Goal: Transaction & Acquisition: Register for event/course

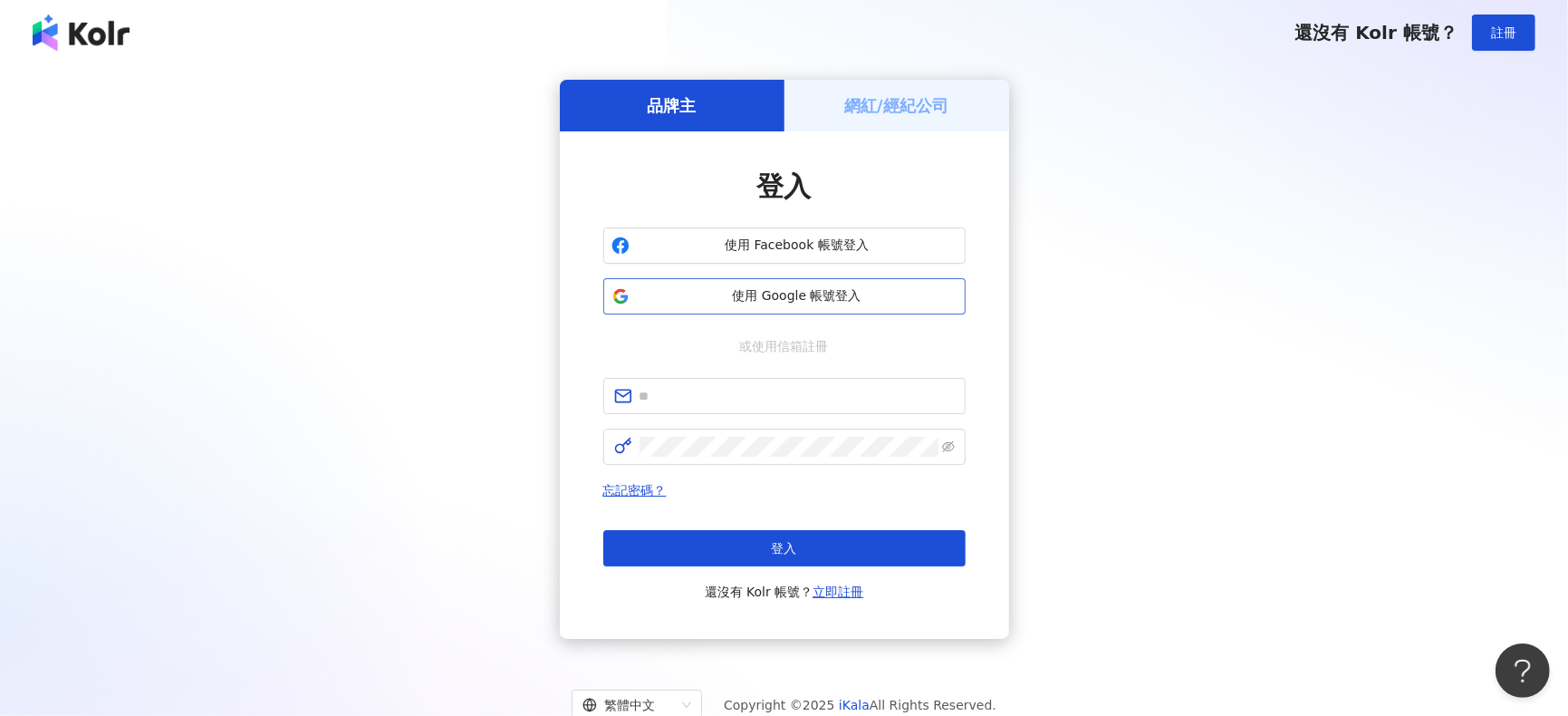
click at [742, 289] on span "使用 Google 帳號登入" at bounding box center [796, 296] width 321 height 18
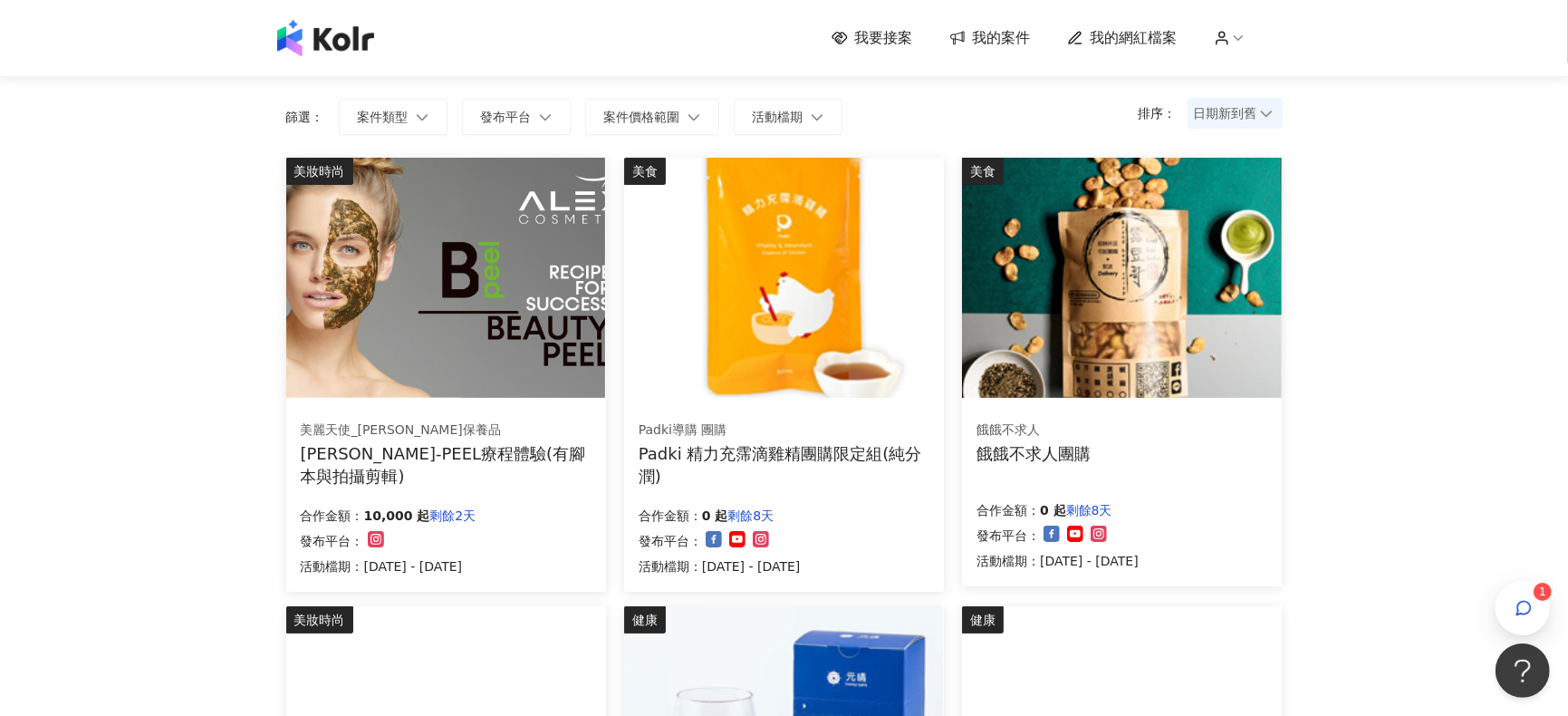
scroll to position [241, 0]
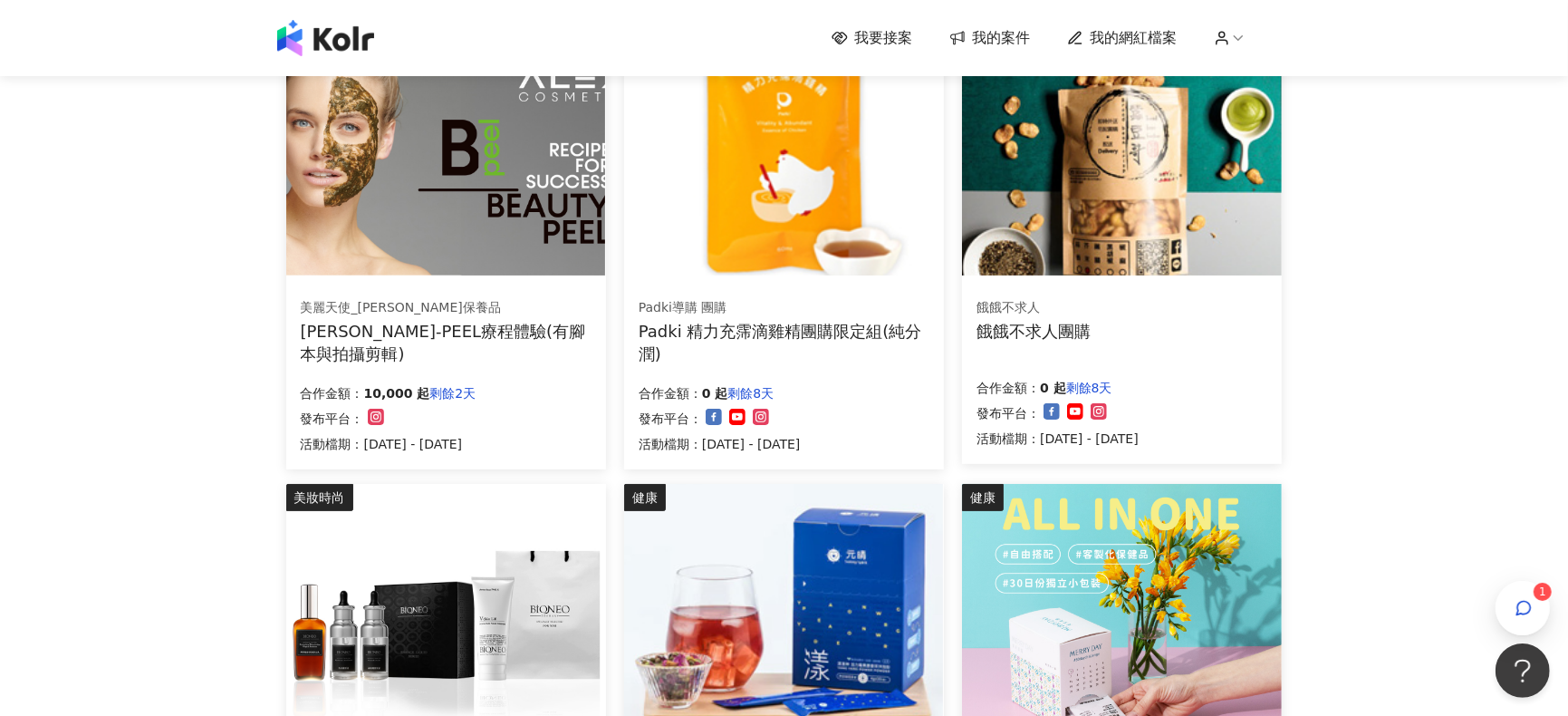
click at [476, 223] on img at bounding box center [445, 155] width 319 height 240
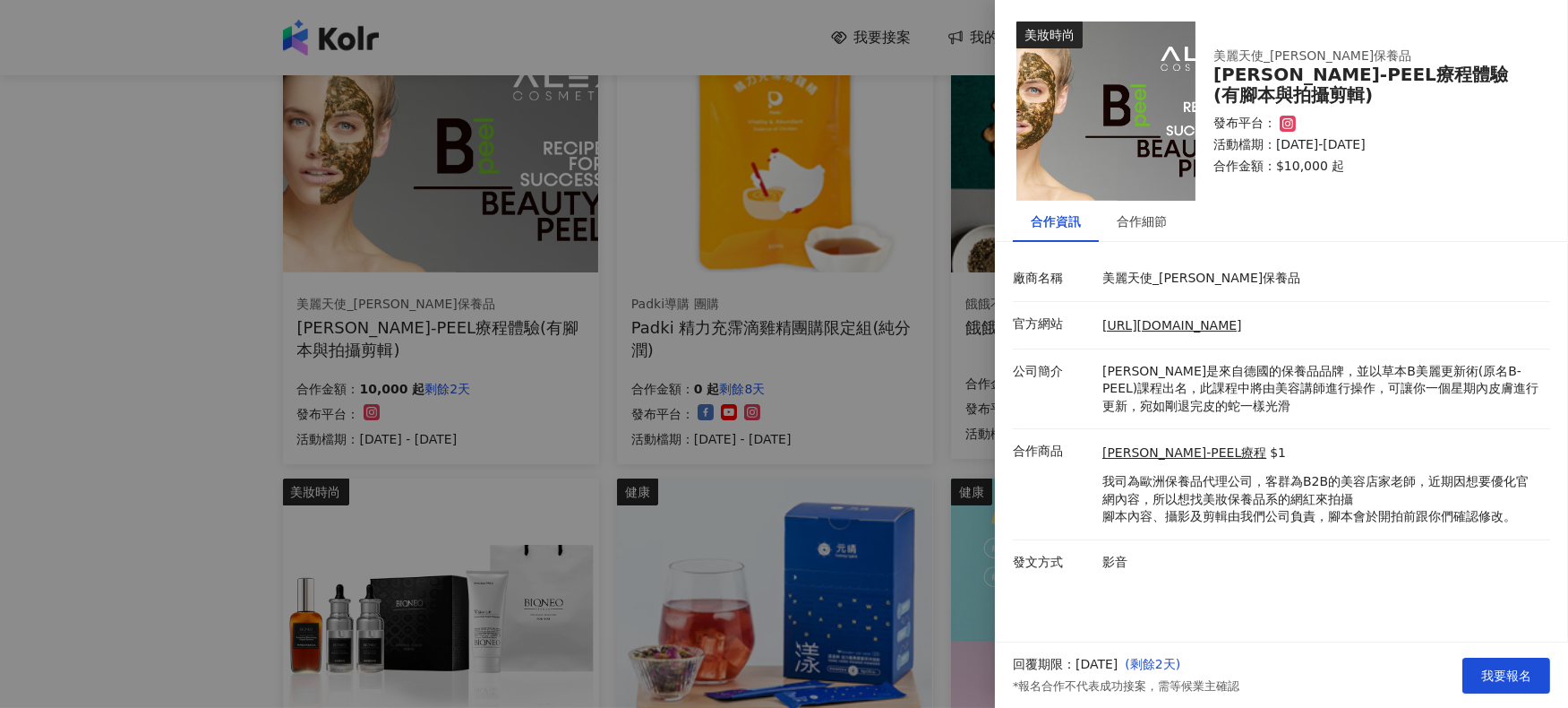
click at [4, 254] on div at bounding box center [784, 354] width 1568 height 708
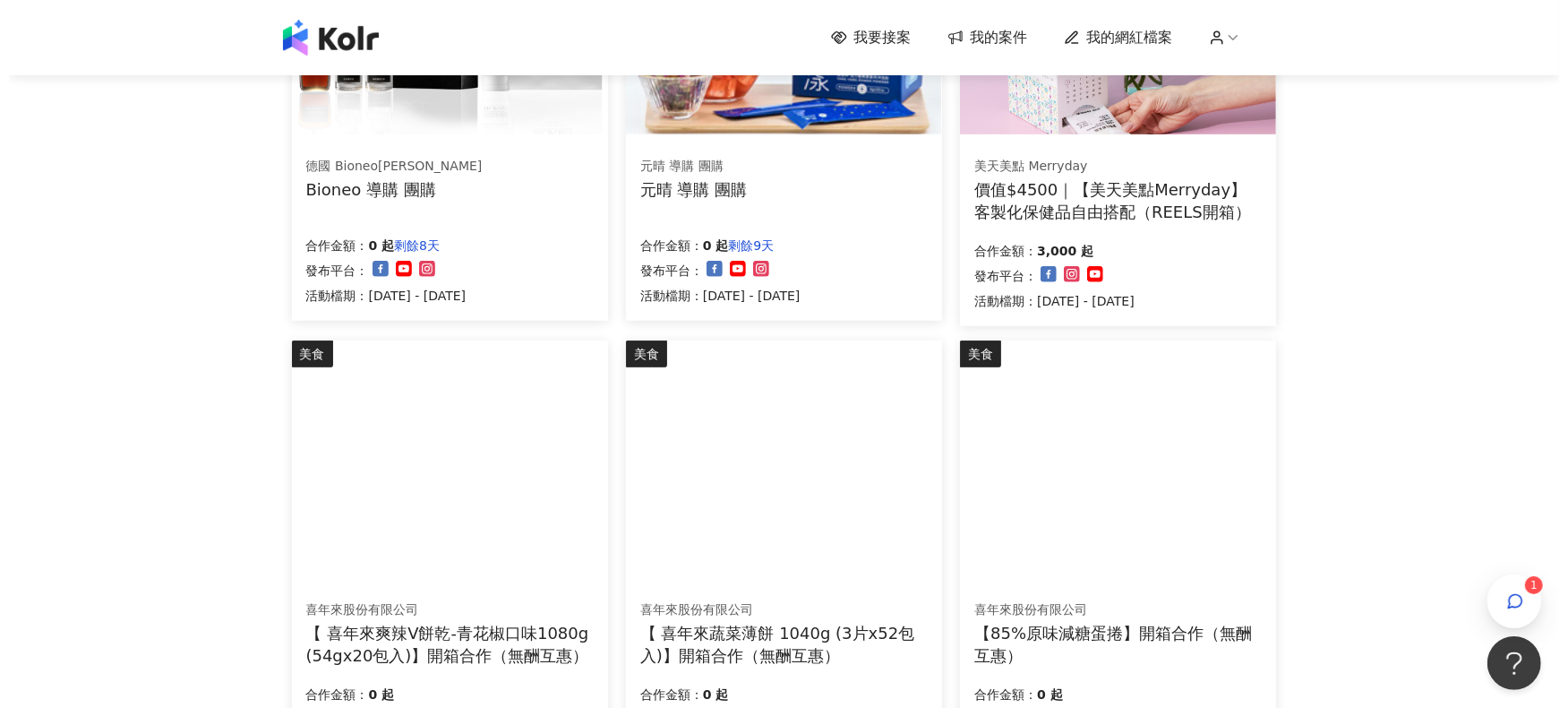
scroll to position [835, 0]
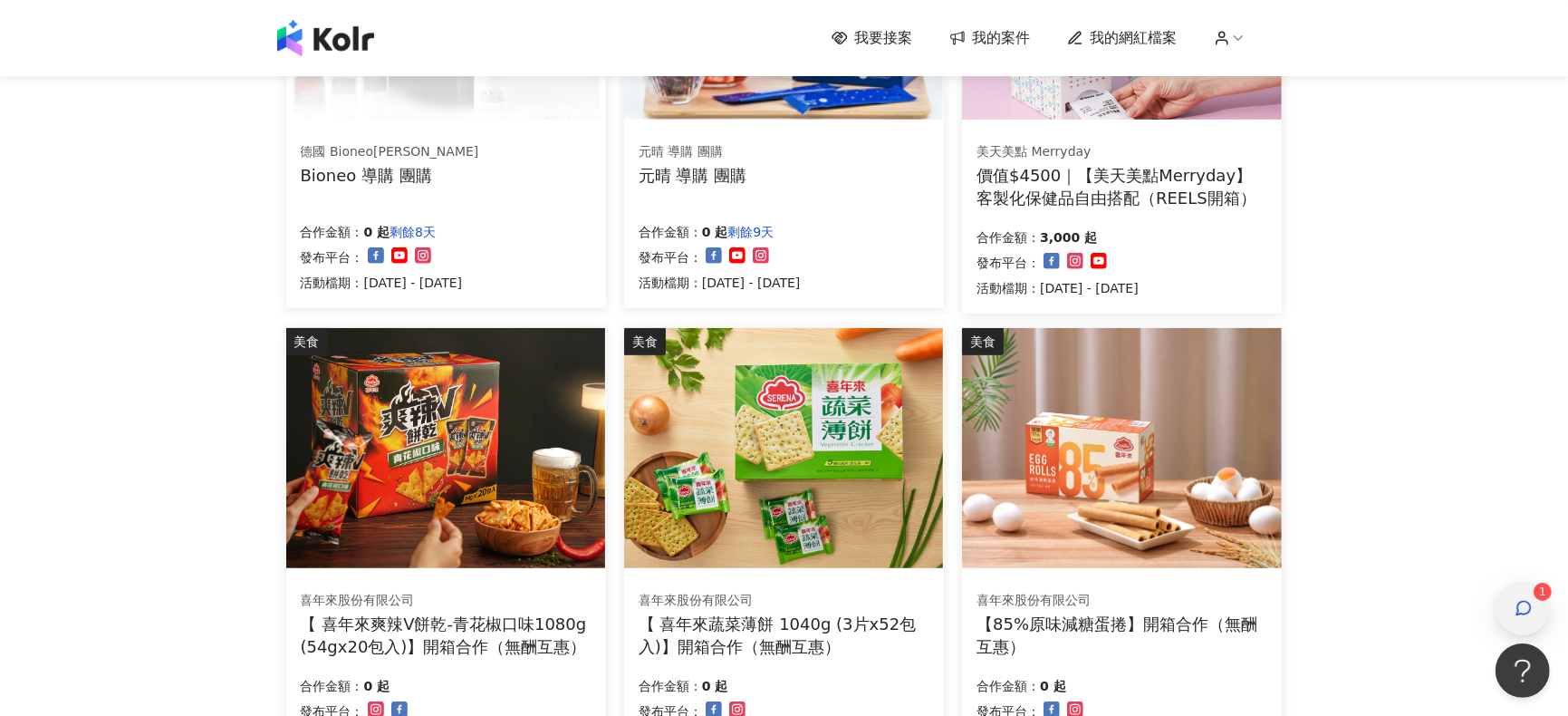
click at [1175, 535] on span "button" at bounding box center [1524, 608] width 18 height 22
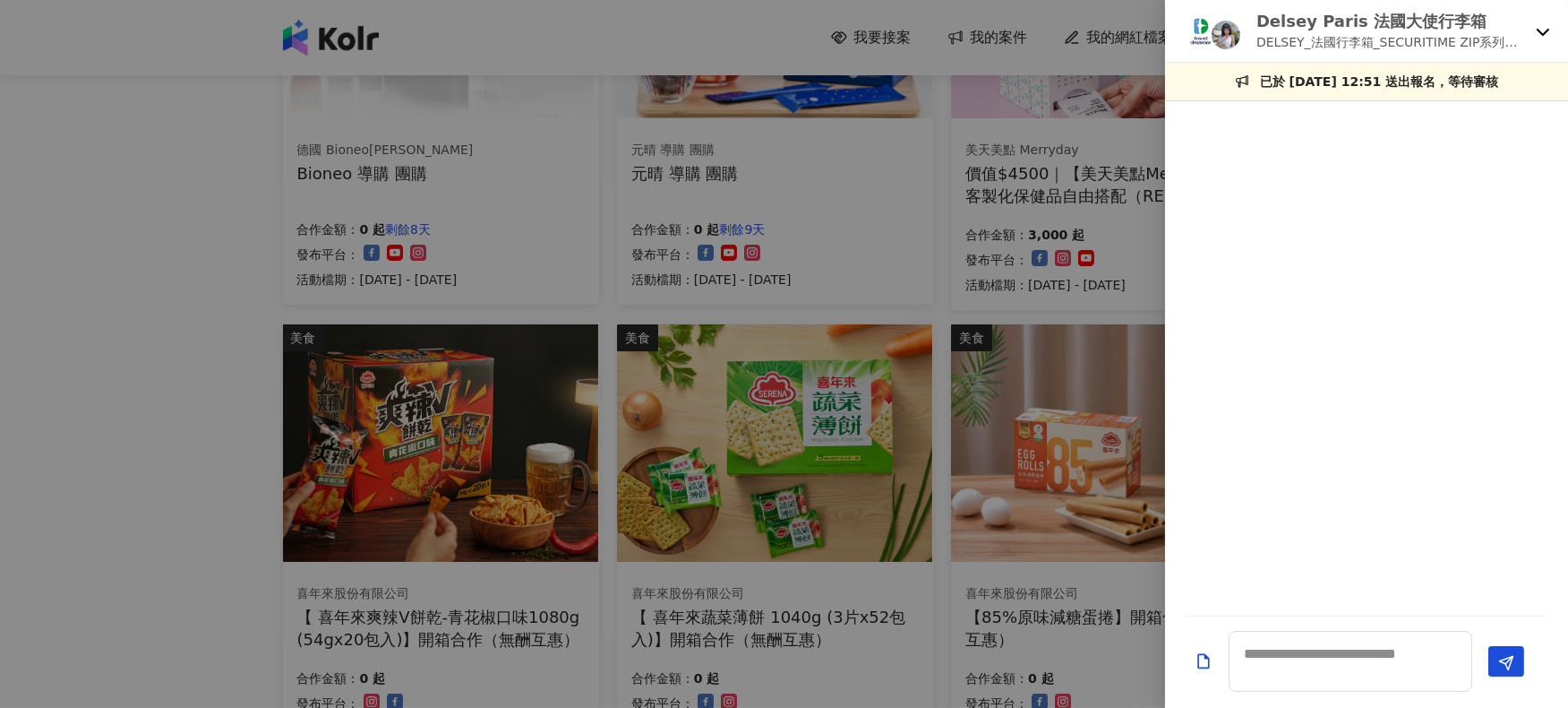
click at [1162, 35] on div "Delsey Paris 法國大使行李箱 DELSEY_法國行李箱_SECURITIME ZIP系列開箱素材募集" at bounding box center [1367, 31] width 403 height 62
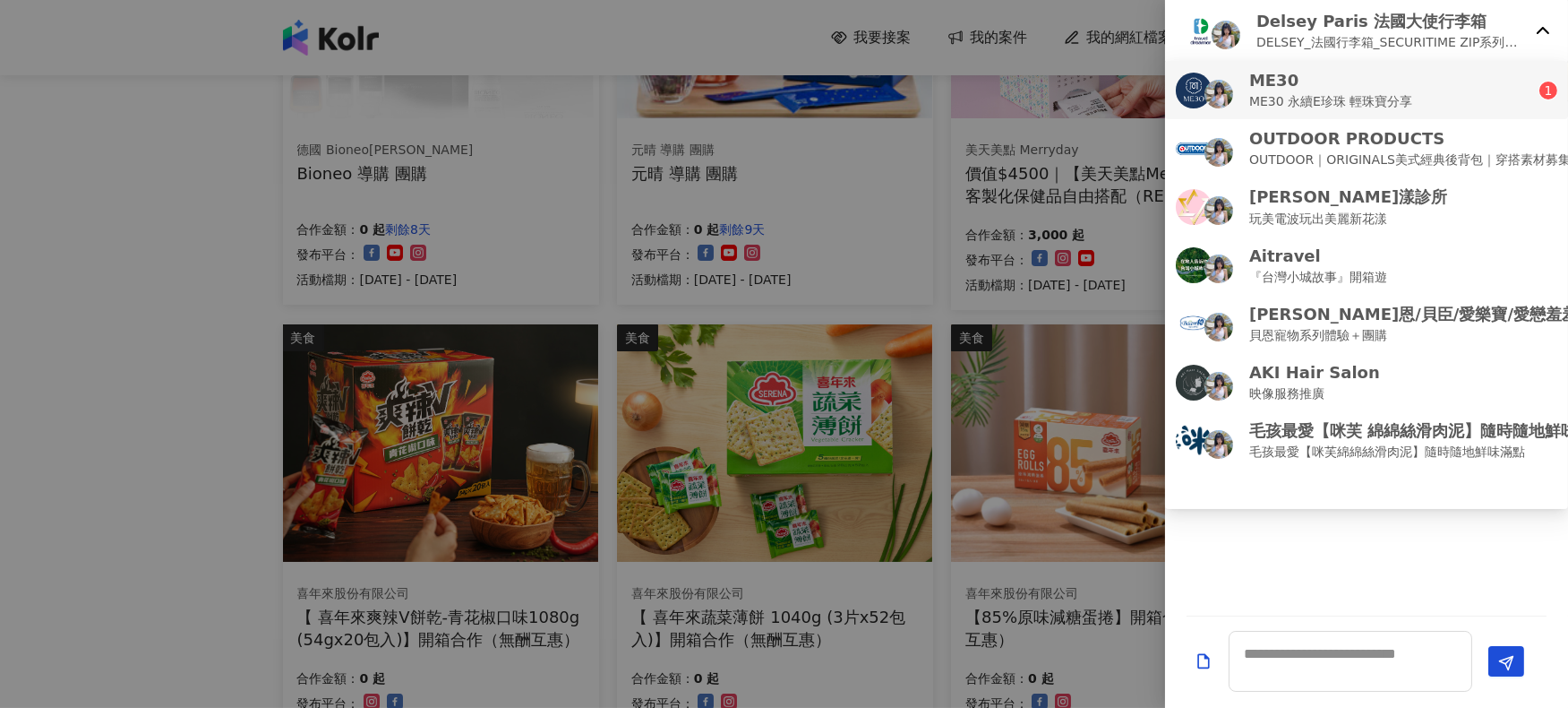
click at [1162, 81] on sup "1" at bounding box center [1548, 90] width 18 height 18
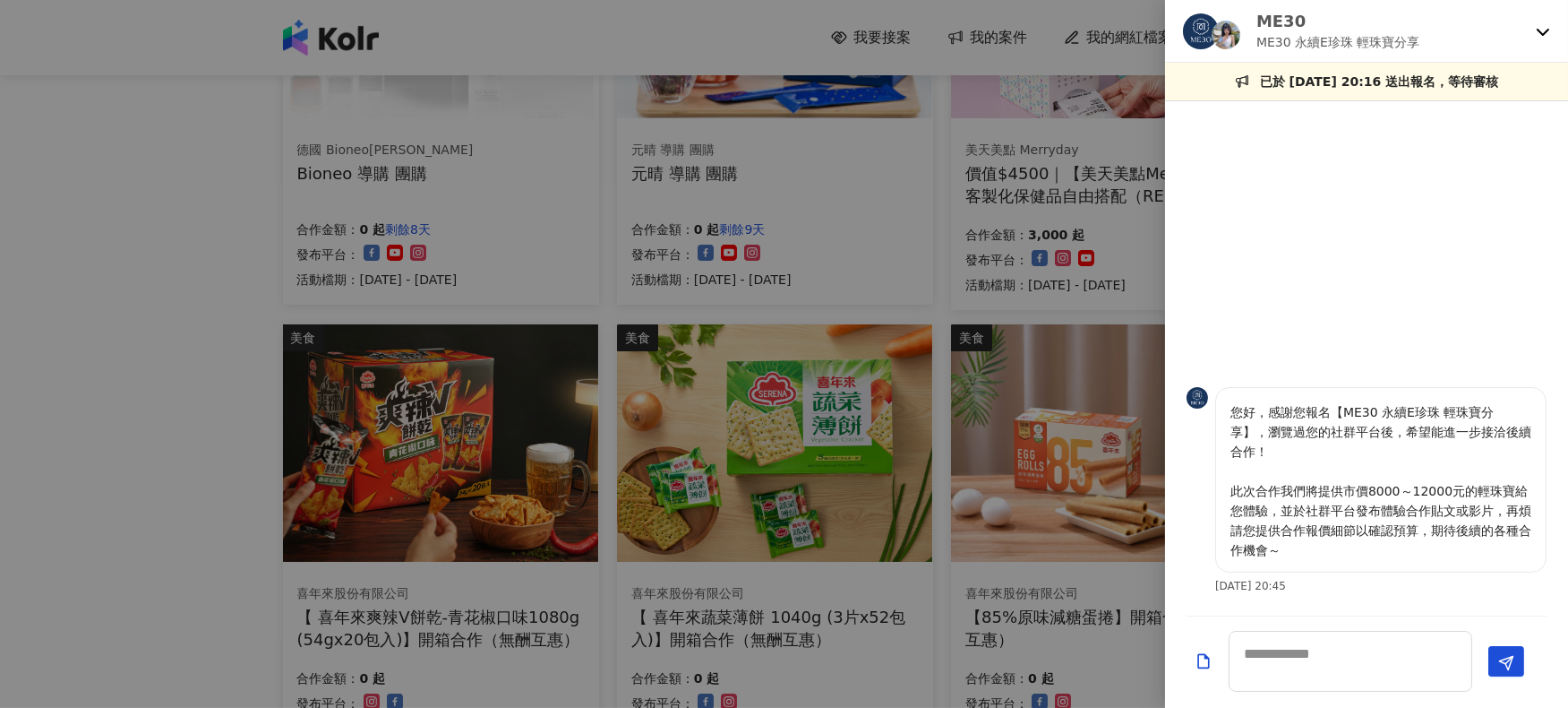
drag, startPoint x: 1347, startPoint y: 50, endPoint x: 1210, endPoint y: 35, distance: 137.8
click at [1162, 39] on div "ME30 ME30 永續E珍珠 輕珠寶分享" at bounding box center [1355, 31] width 346 height 42
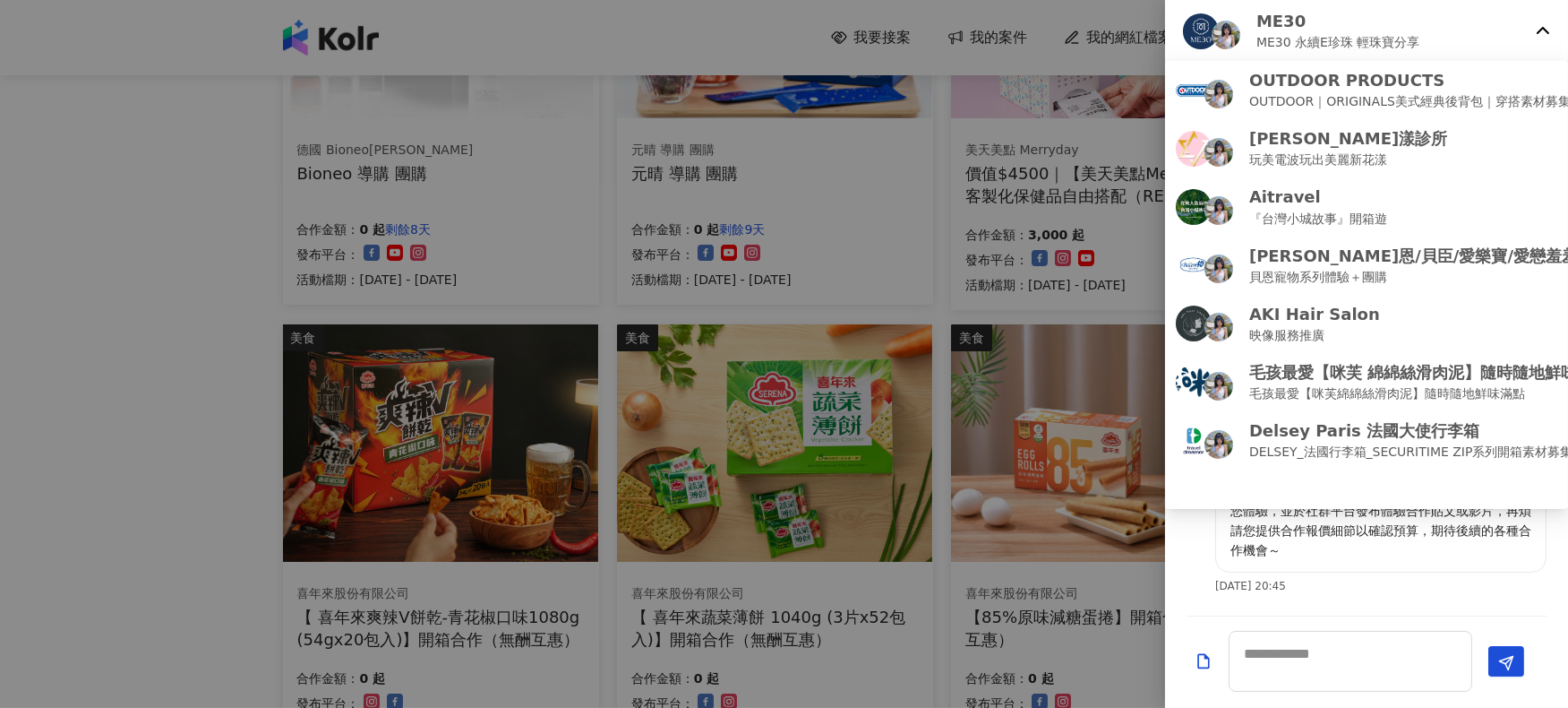
click at [1162, 33] on img at bounding box center [1201, 32] width 36 height 36
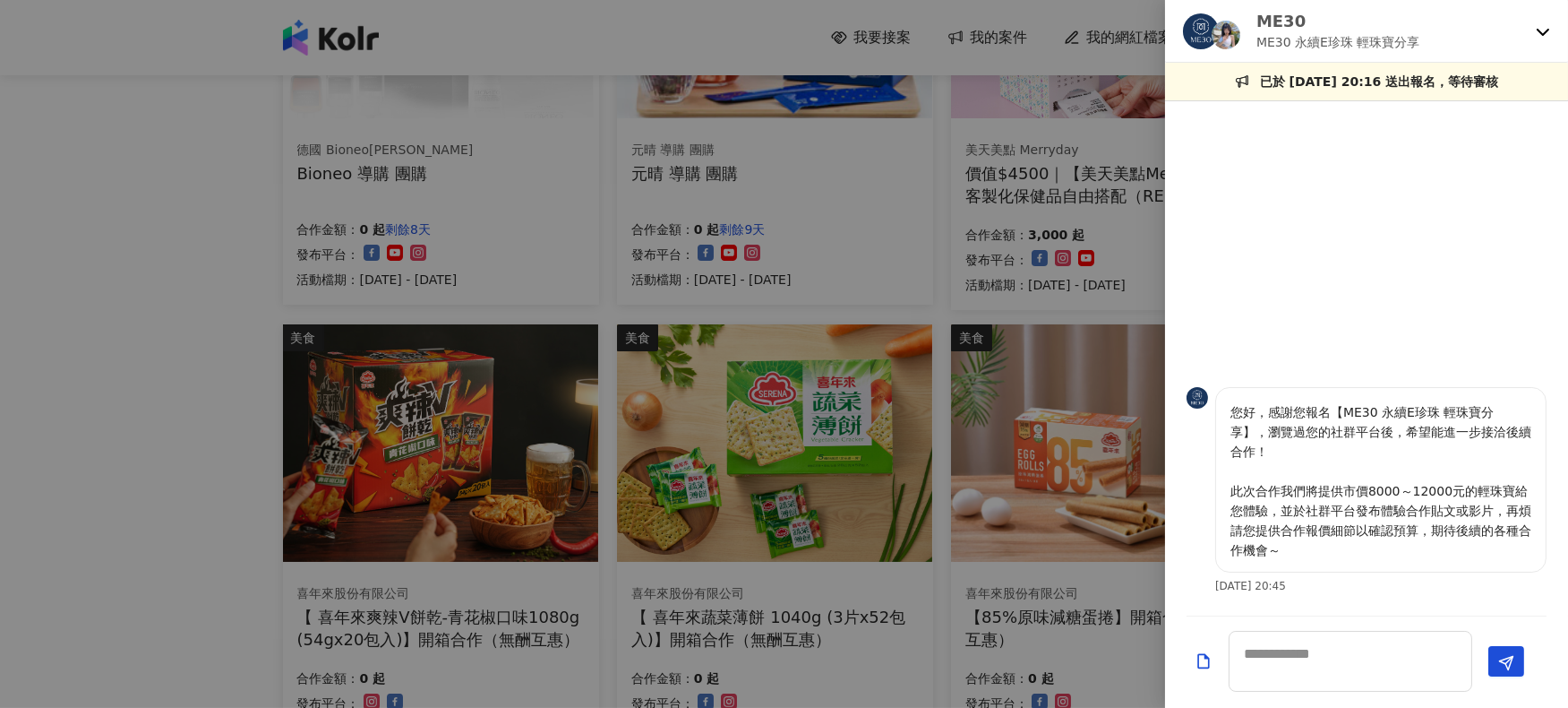
click at [1162, 38] on img at bounding box center [1226, 35] width 29 height 29
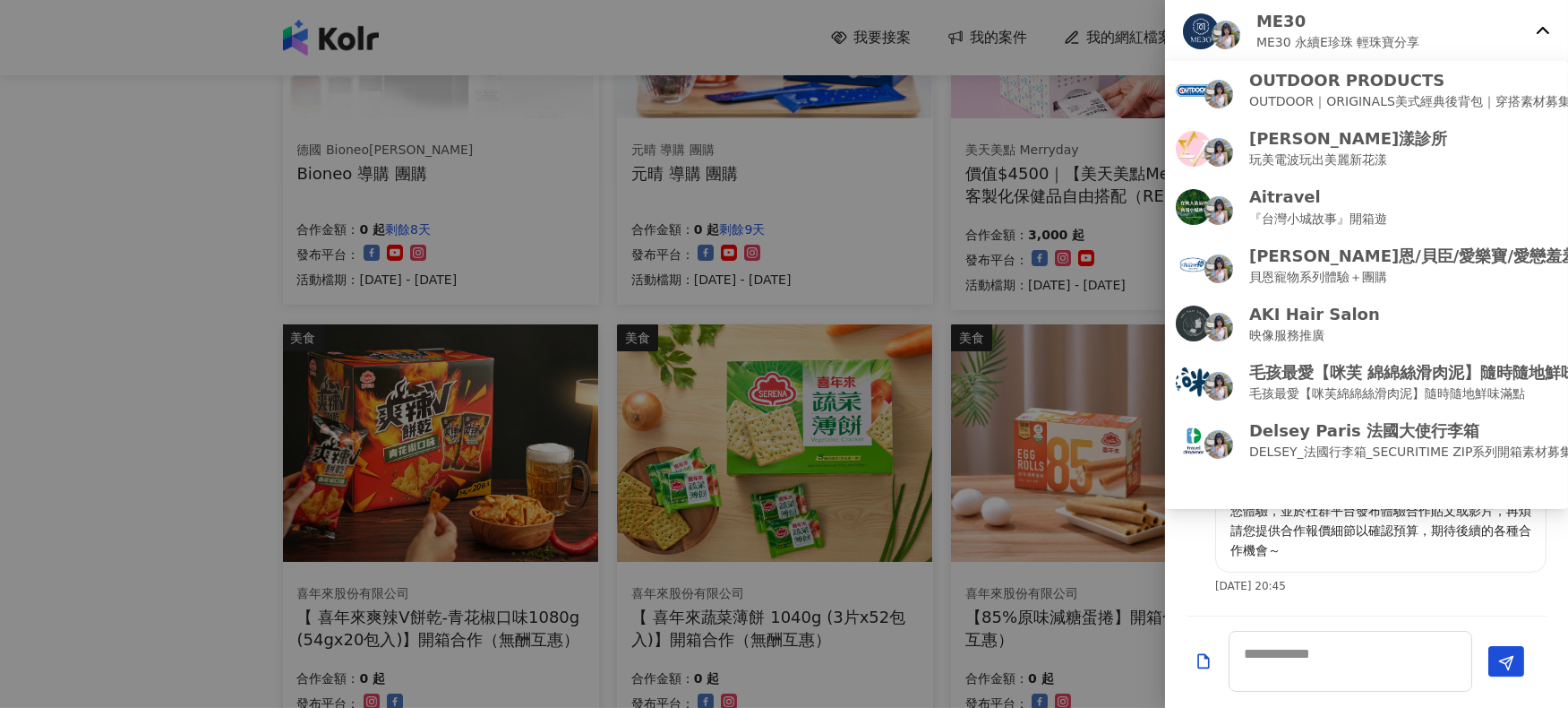
drag, startPoint x: 1550, startPoint y: 9, endPoint x: 1554, endPoint y: 23, distance: 14.6
click at [1162, 11] on div "ME30 ME30 永續E珍珠 輕珠寶分享" at bounding box center [1367, 31] width 403 height 62
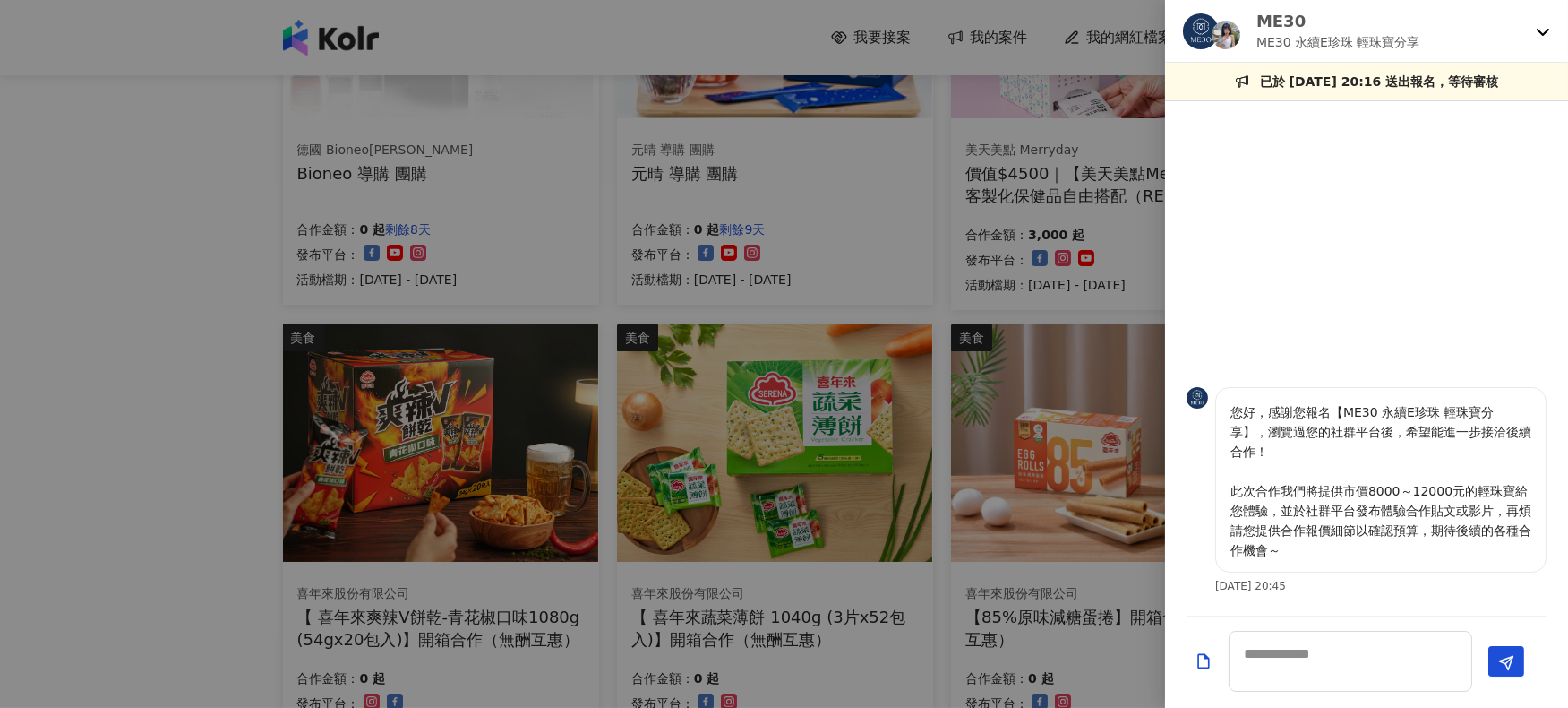
click at [1162, 31] on div "ME30 ME30 永續E珍珠 輕珠寶分享" at bounding box center [1367, 31] width 403 height 62
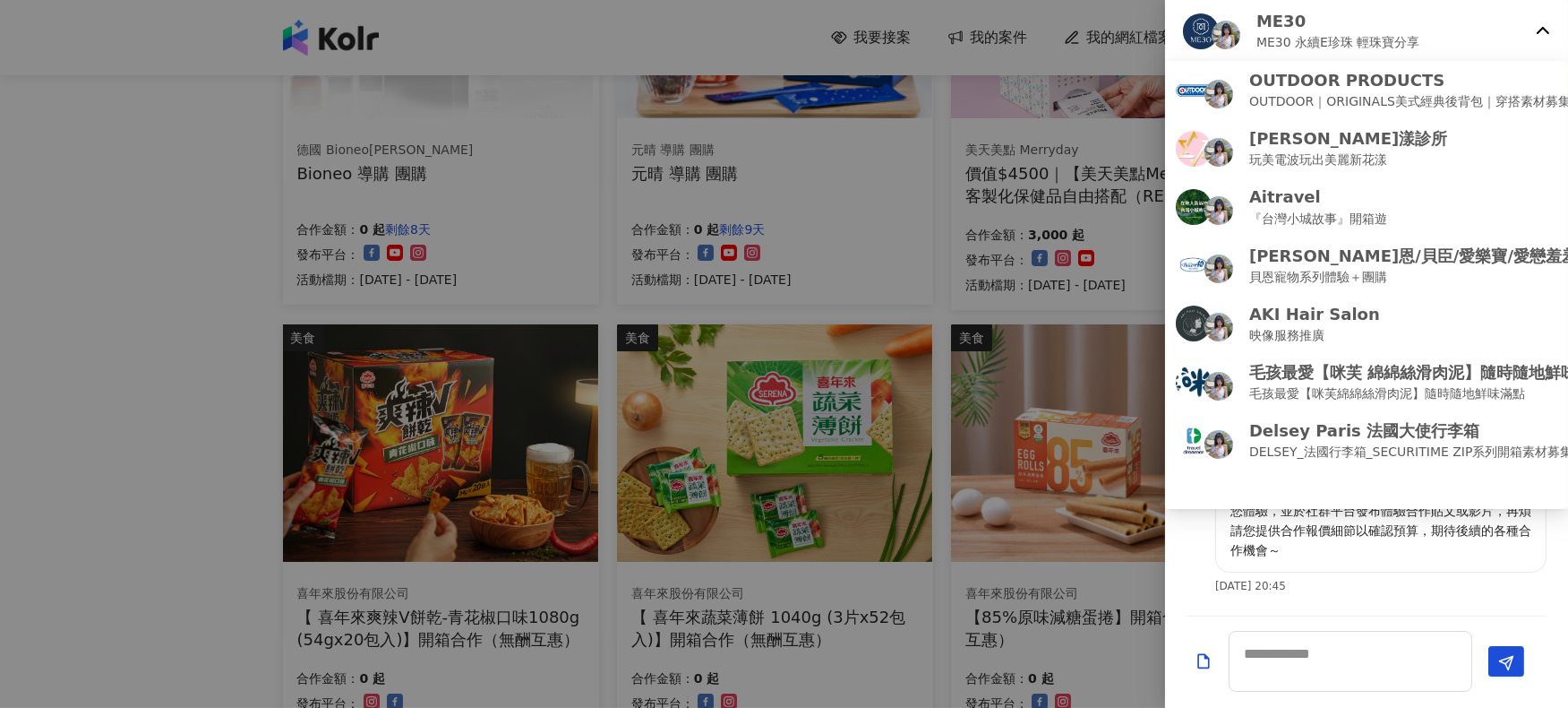
click at [1162, 34] on icon at bounding box center [1543, 32] width 14 height 14
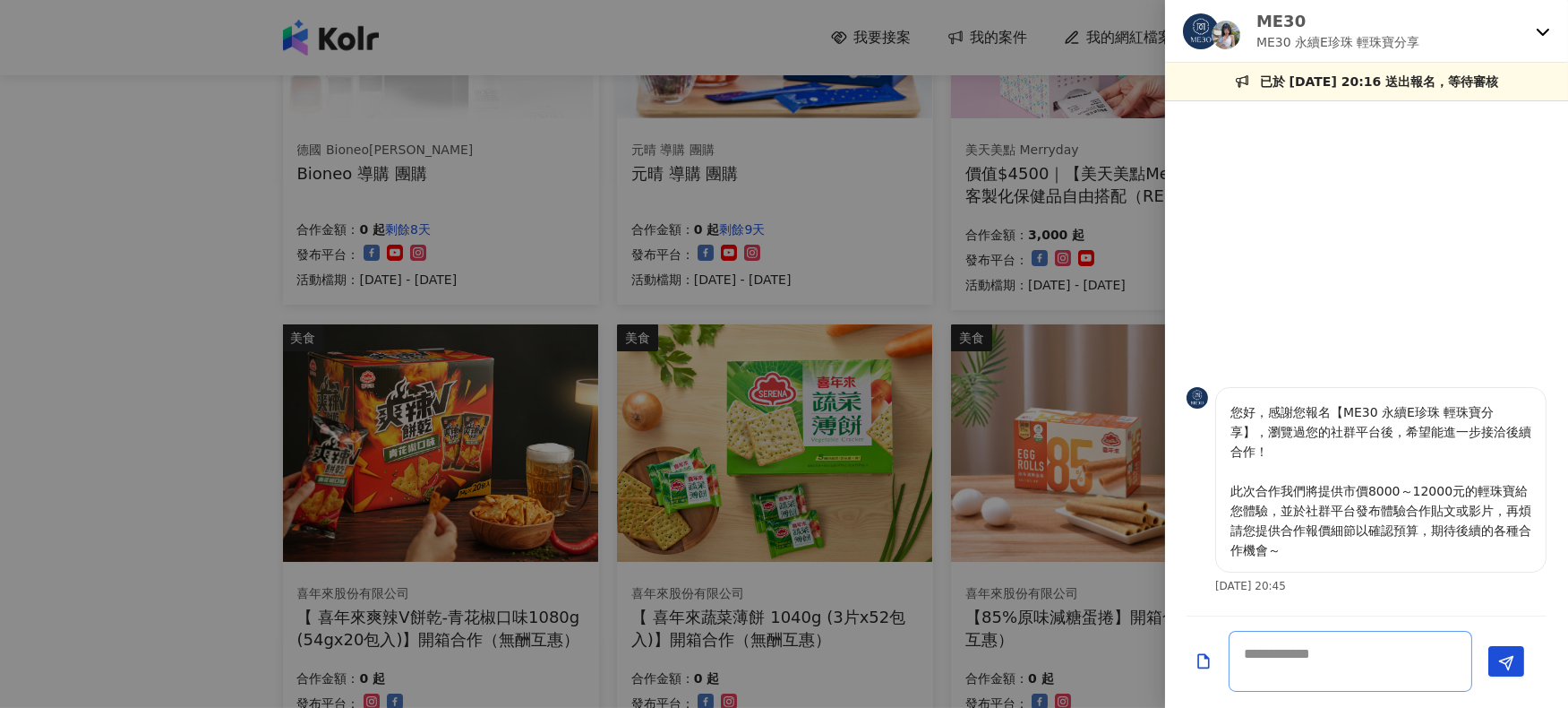
click at [1162, 529] on textarea at bounding box center [1350, 660] width 244 height 61
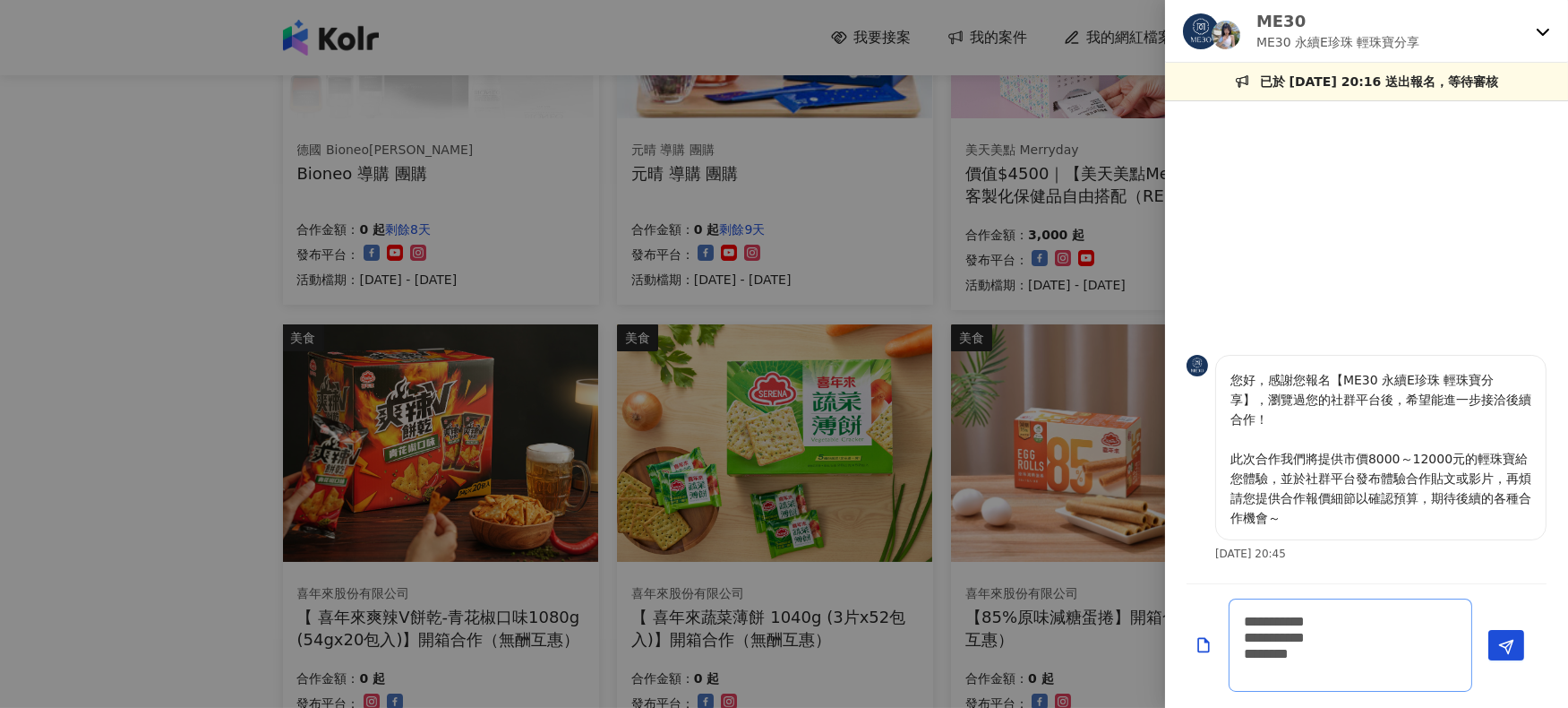
scroll to position [1, 0]
type textarea "**********"
drag, startPoint x: 1295, startPoint y: 38, endPoint x: 1350, endPoint y: 42, distance: 55.1
click at [1162, 42] on p "ME30 永續E珍珠 輕珠寶分享" at bounding box center [1339, 42] width 164 height 20
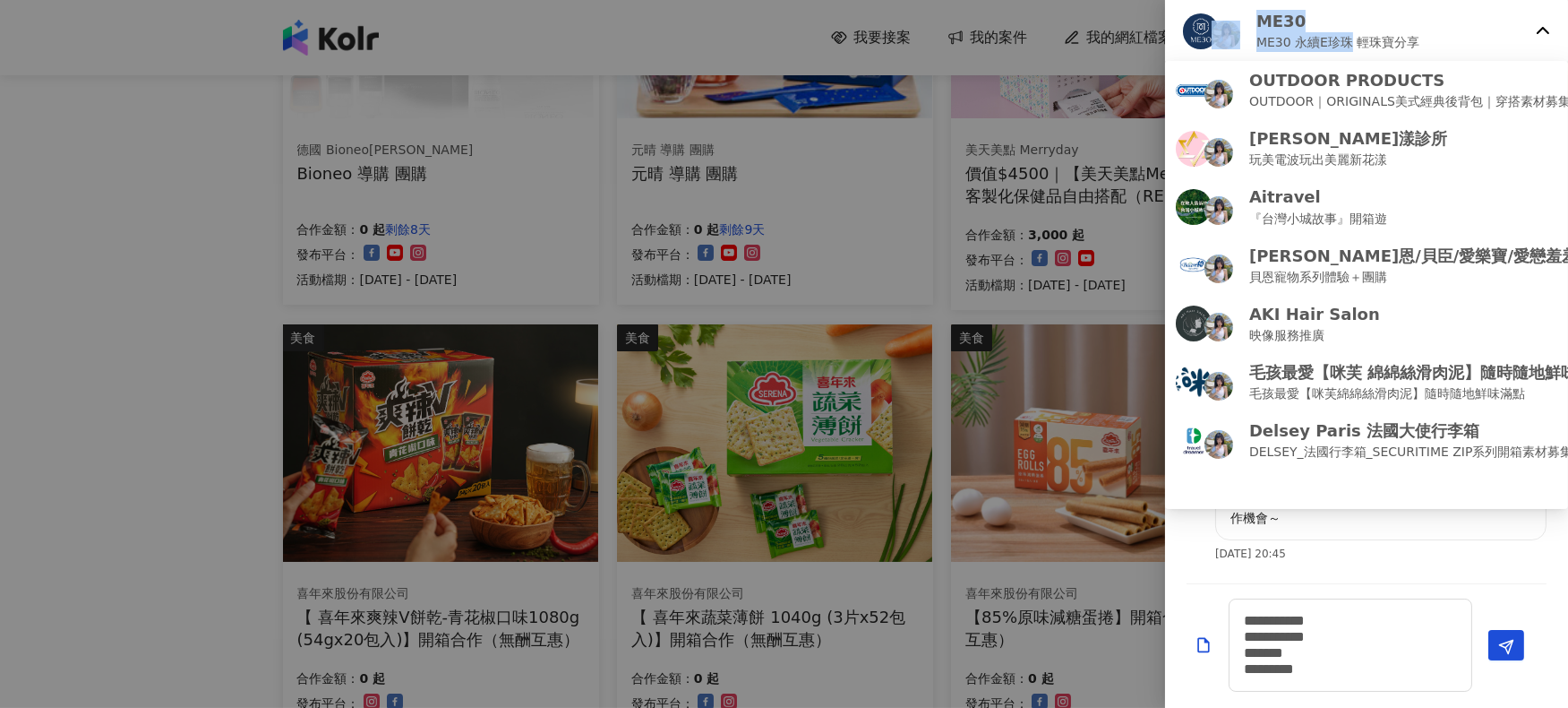
drag, startPoint x: 1250, startPoint y: 42, endPoint x: 1348, endPoint y: 40, distance: 98.0
click at [1162, 40] on div "ME30 ME30 永續E珍珠 輕珠寶分享" at bounding box center [1355, 31] width 346 height 42
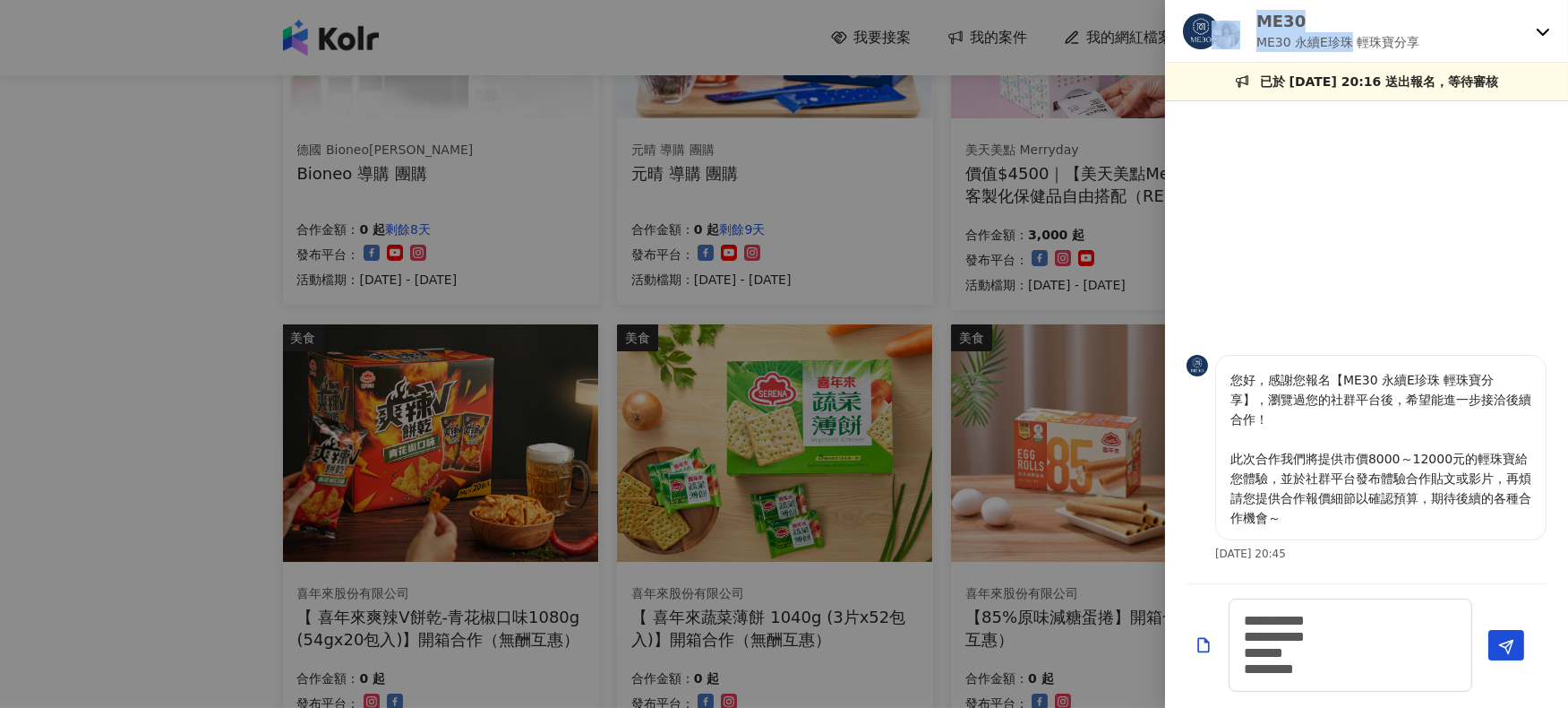
copy div "ME30 ME30 永續E珍珠"
click at [1162, 529] on button "Send" at bounding box center [1507, 645] width 36 height 31
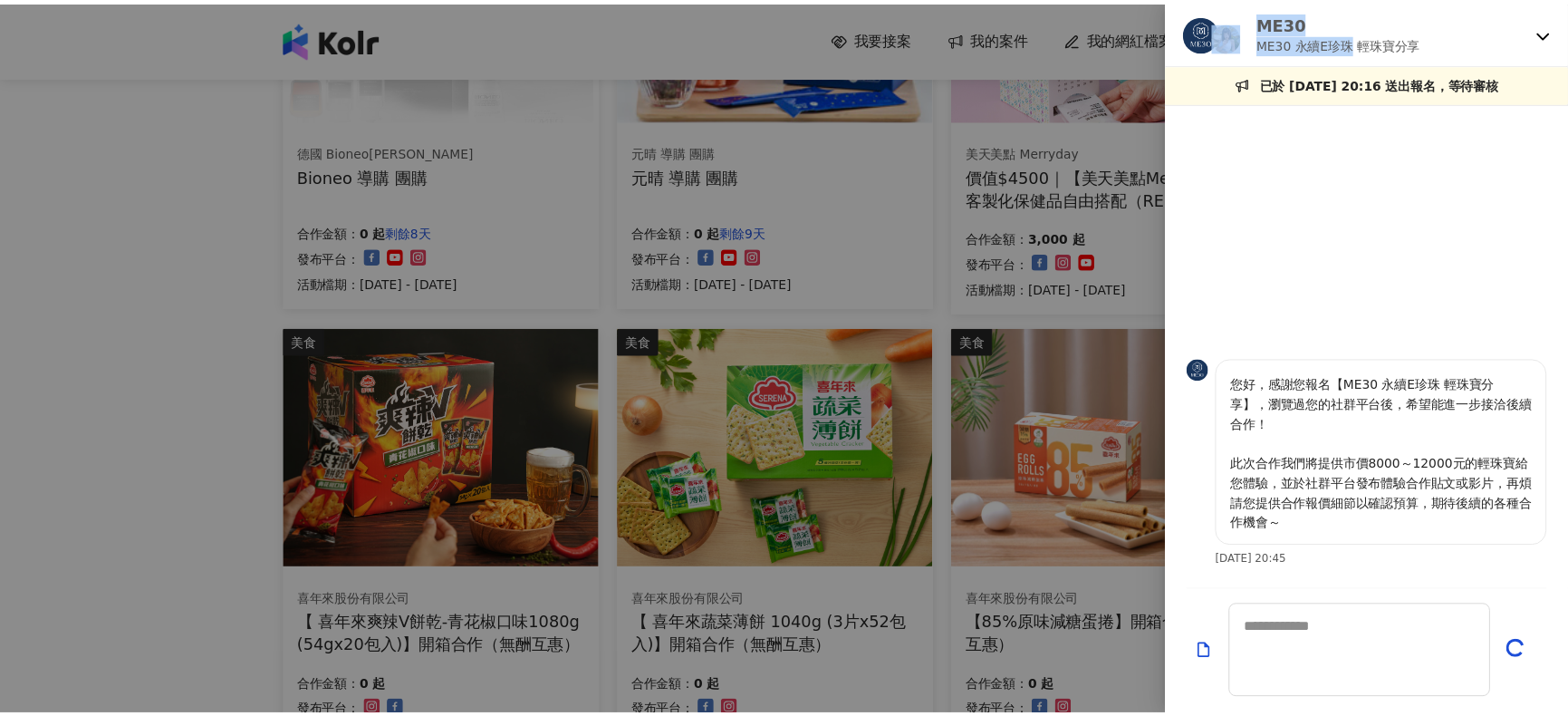
scroll to position [0, 0]
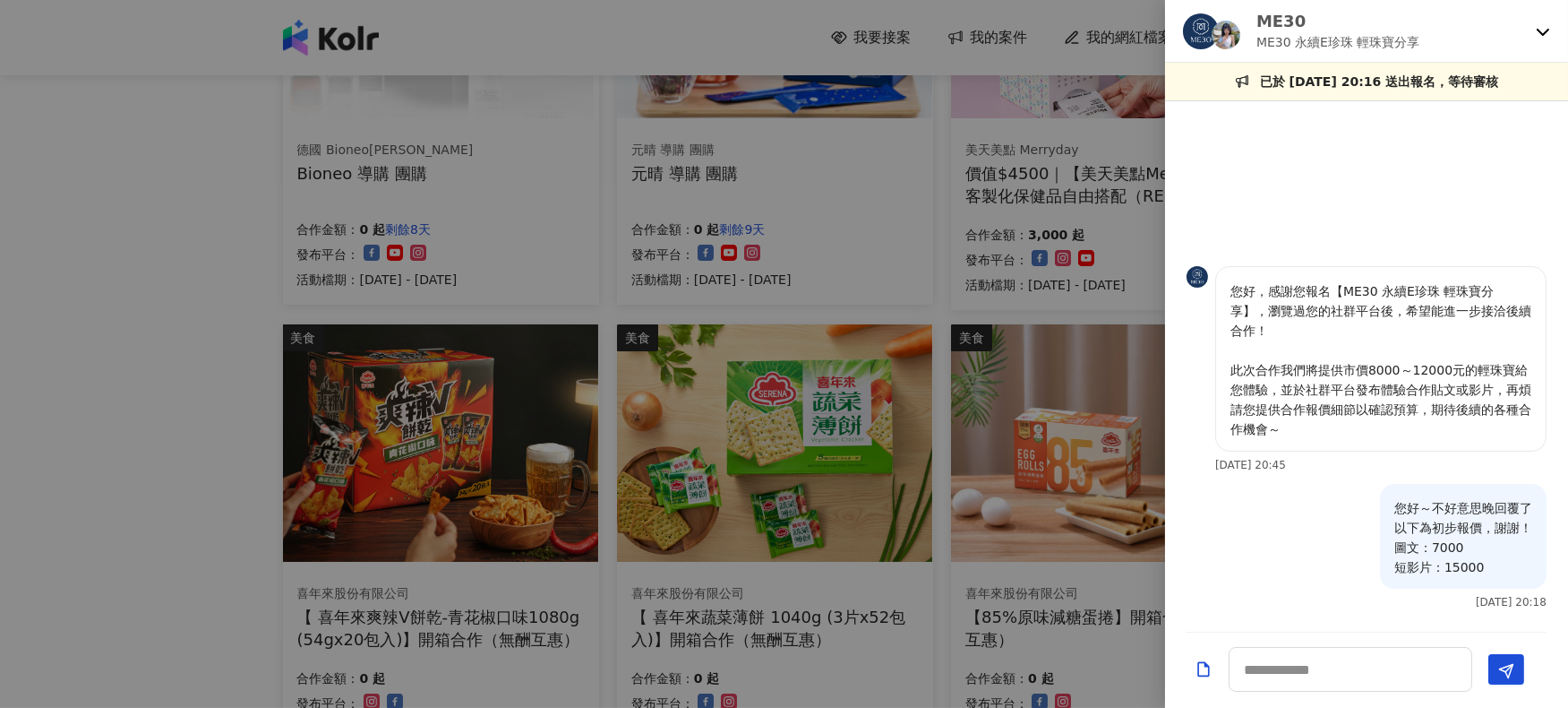
click at [145, 275] on div at bounding box center [784, 354] width 1568 height 708
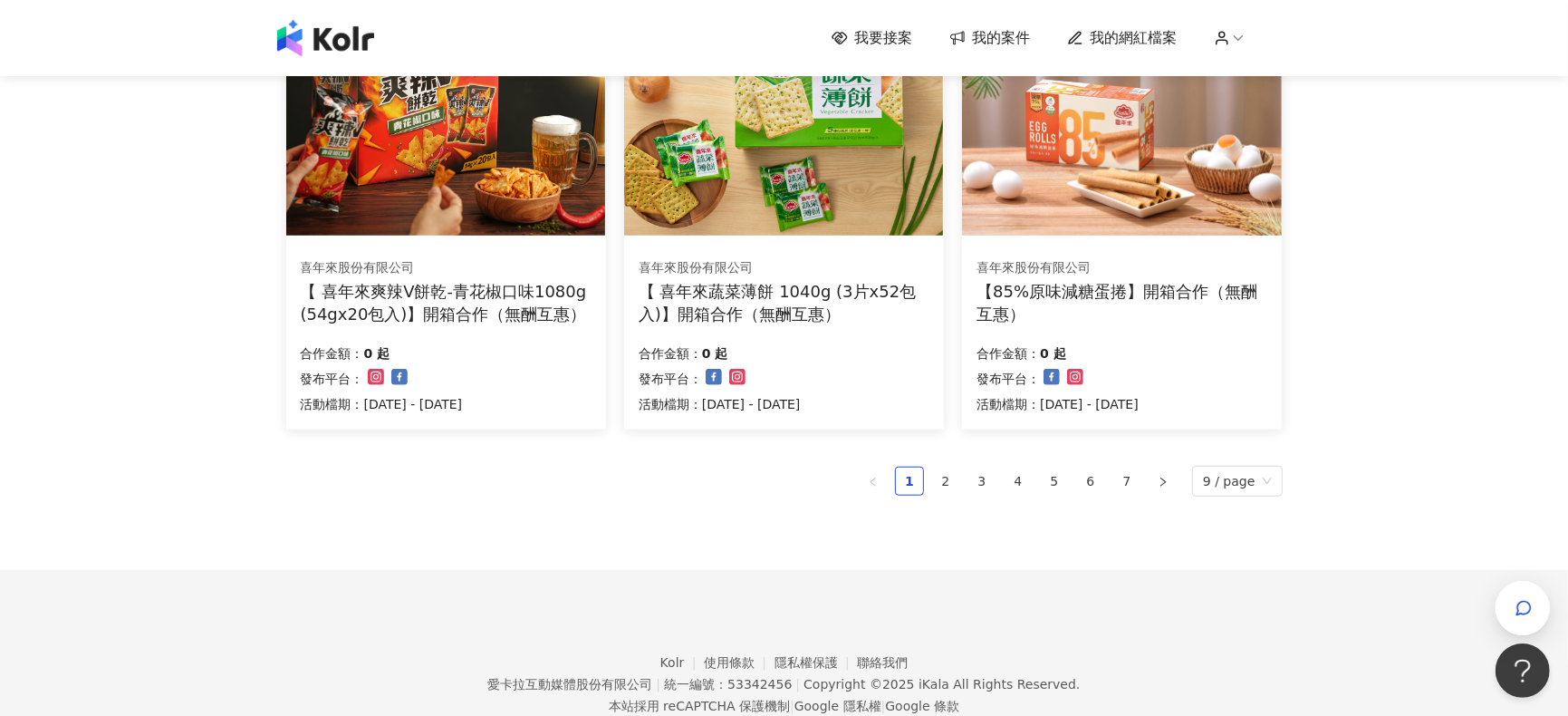
scroll to position [1110, 0]
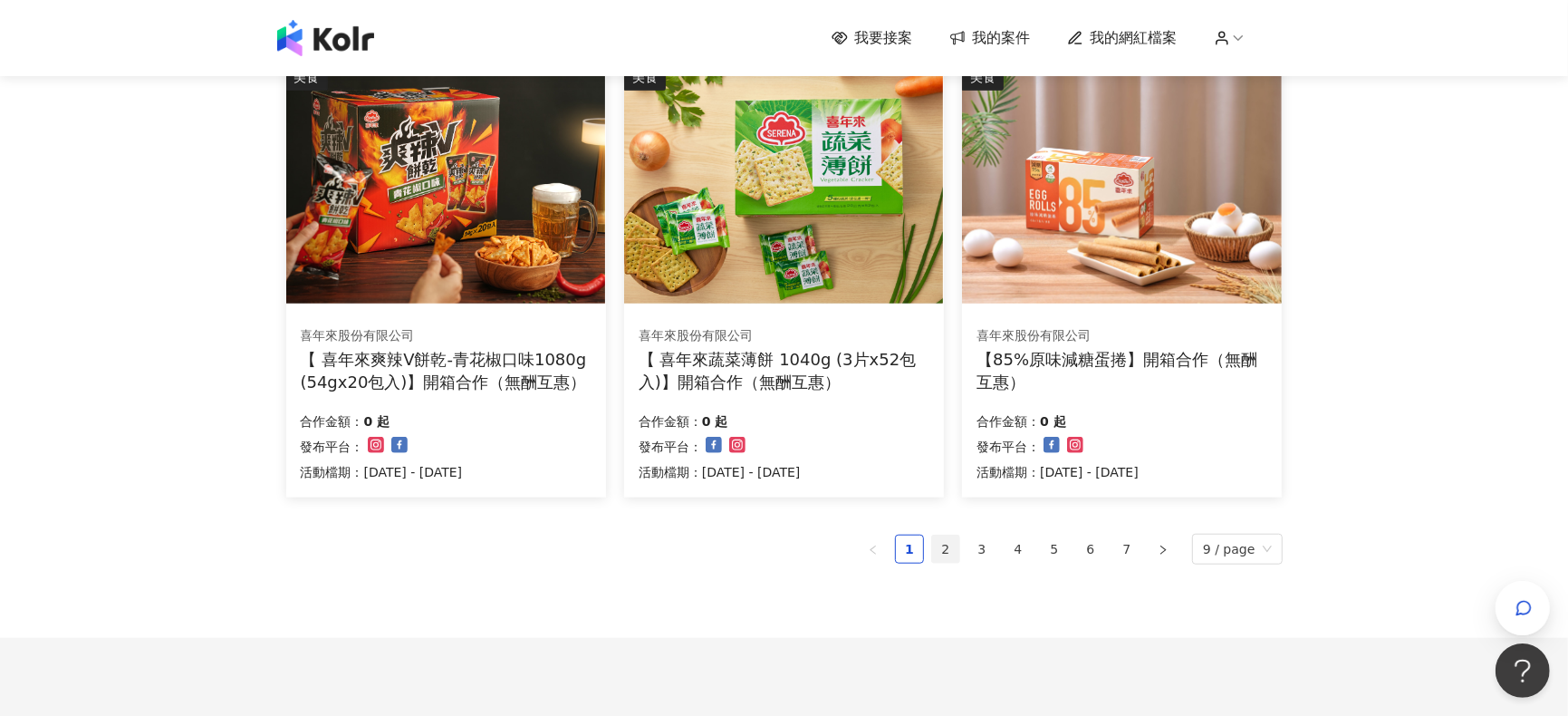
click at [950, 535] on link "2" at bounding box center [946, 549] width 27 height 27
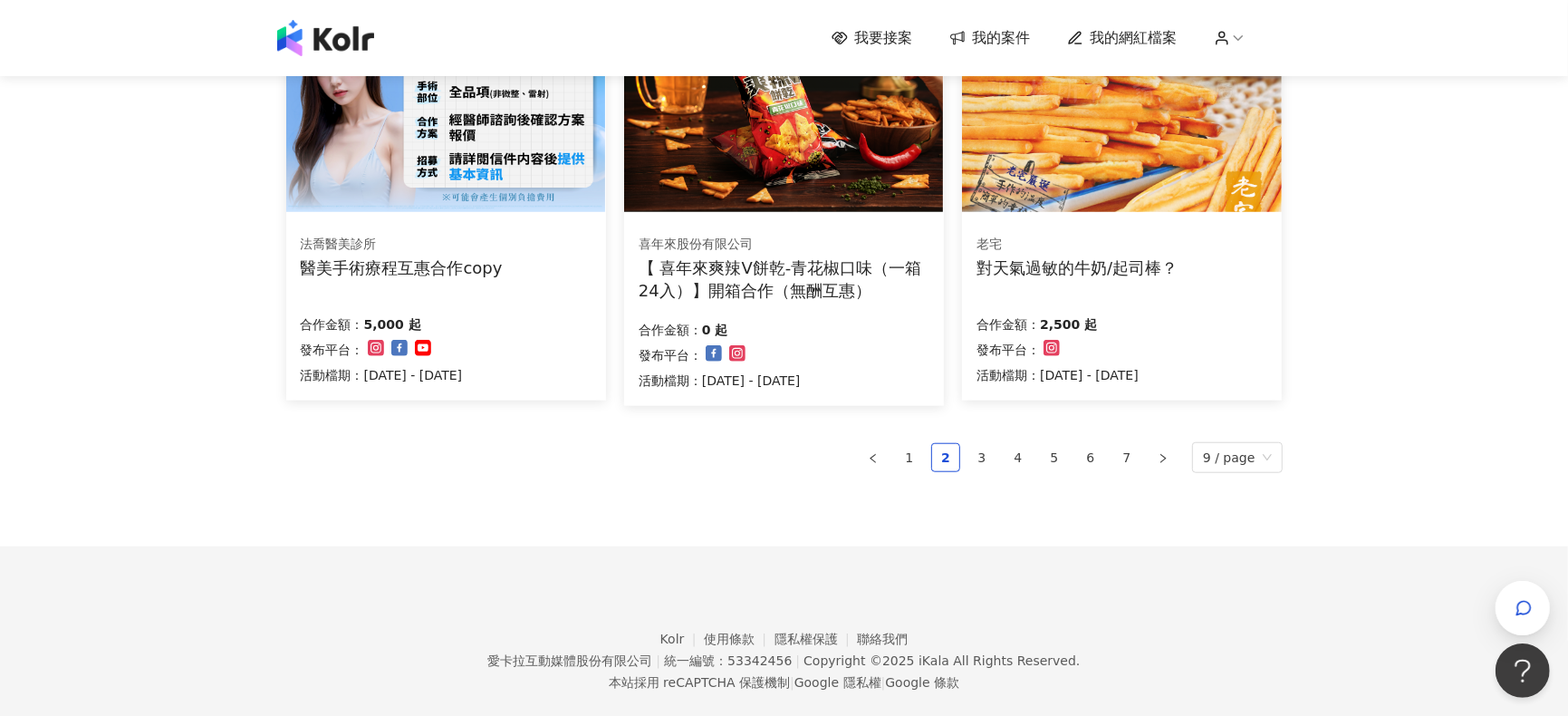
scroll to position [1231, 0]
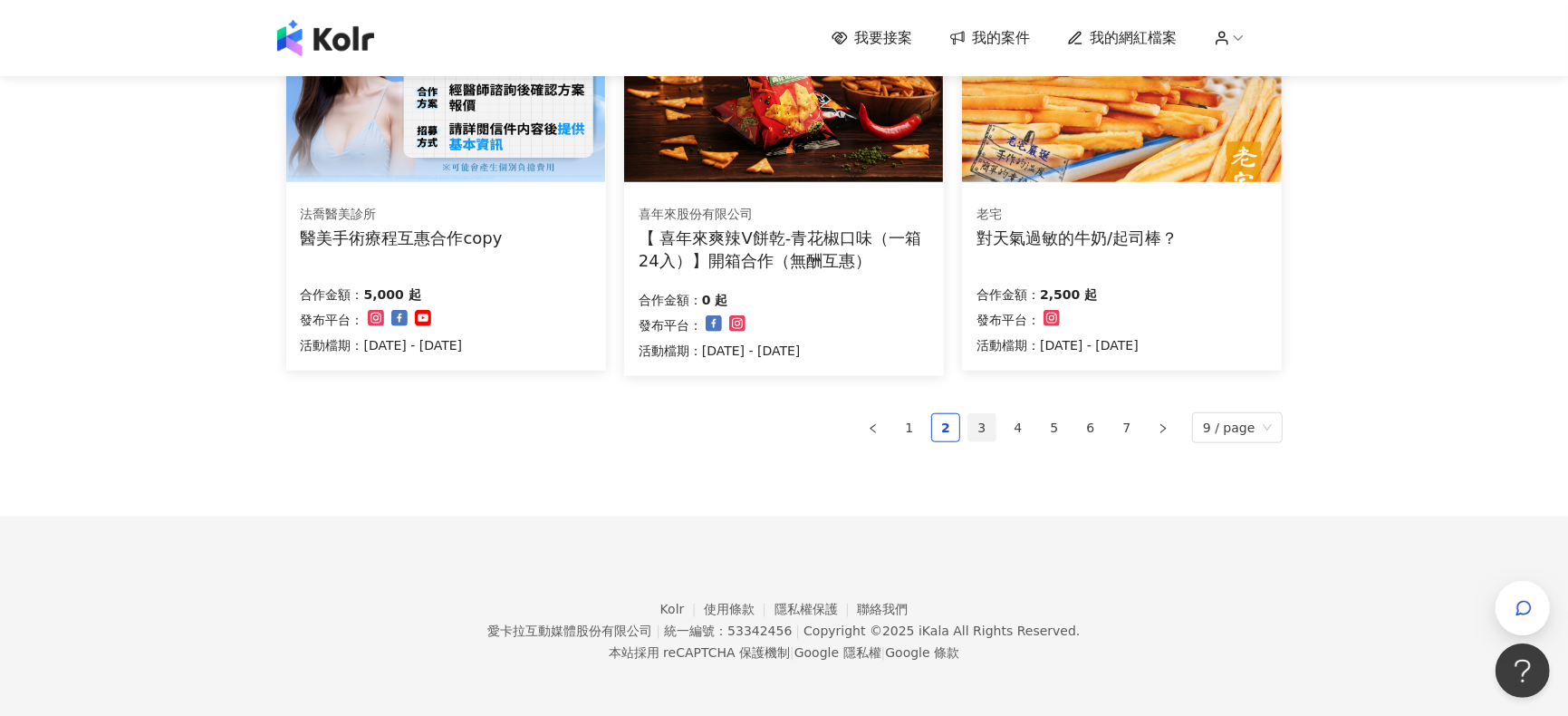
click at [984, 437] on link "3" at bounding box center [982, 427] width 27 height 27
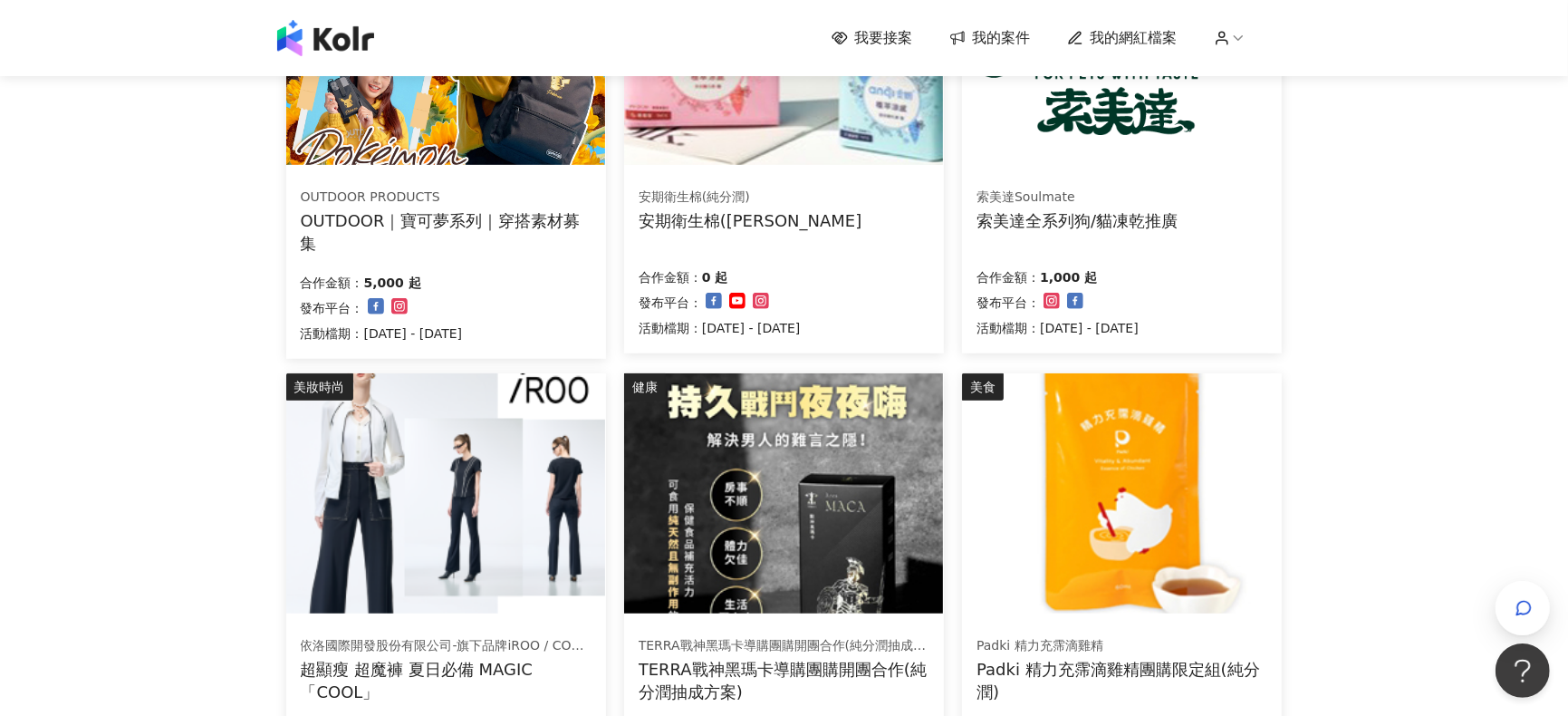
scroll to position [626, 0]
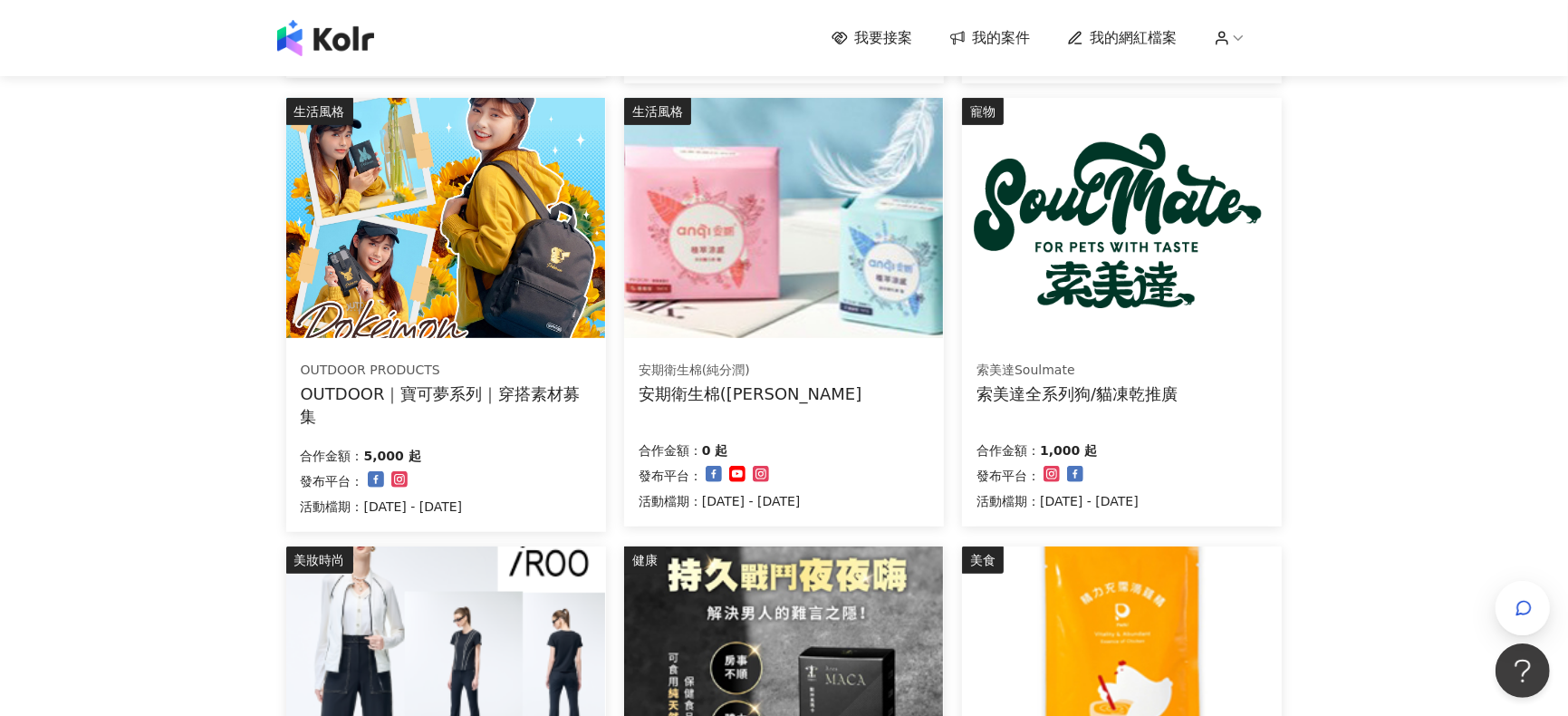
click at [522, 291] on img at bounding box center [445, 217] width 319 height 240
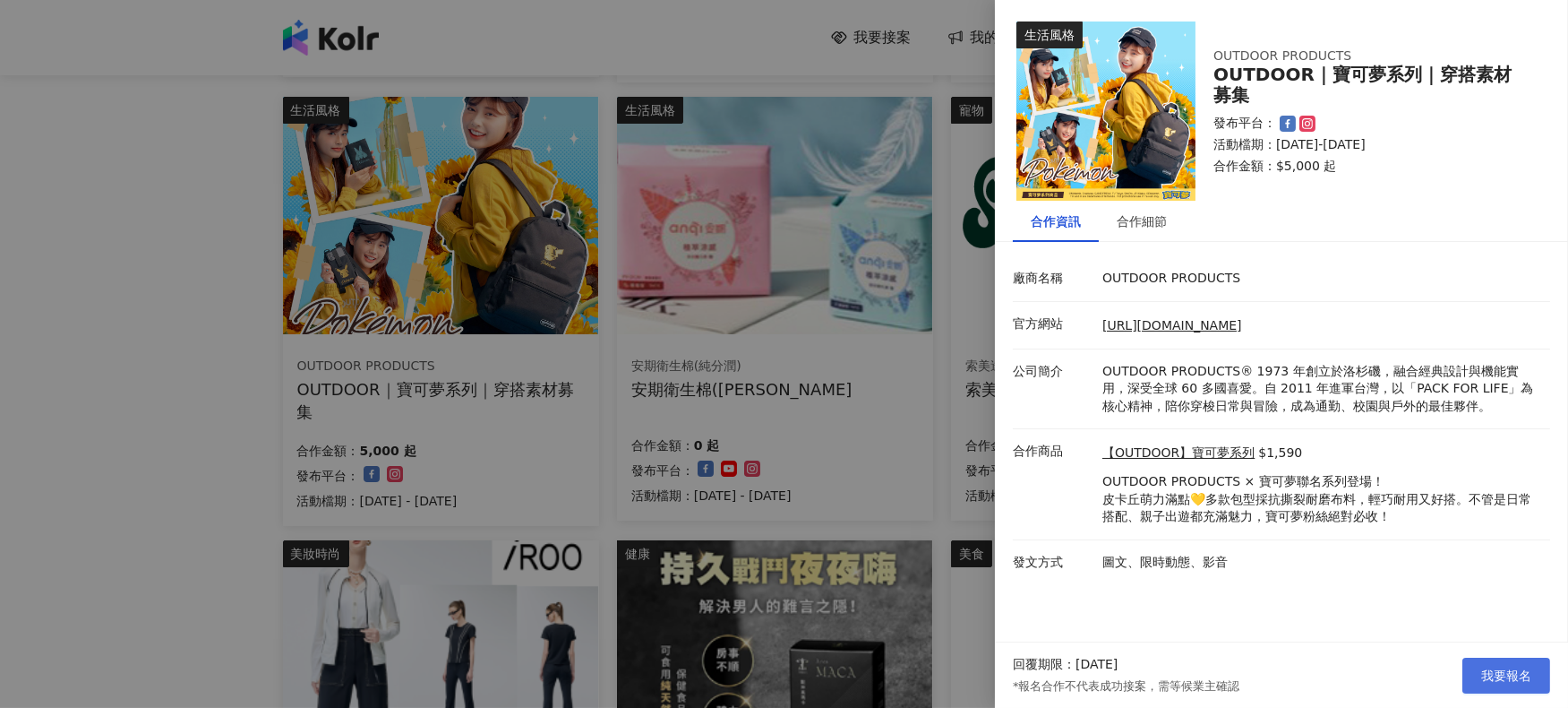
click at [1162, 529] on span "我要報名" at bounding box center [1507, 675] width 51 height 14
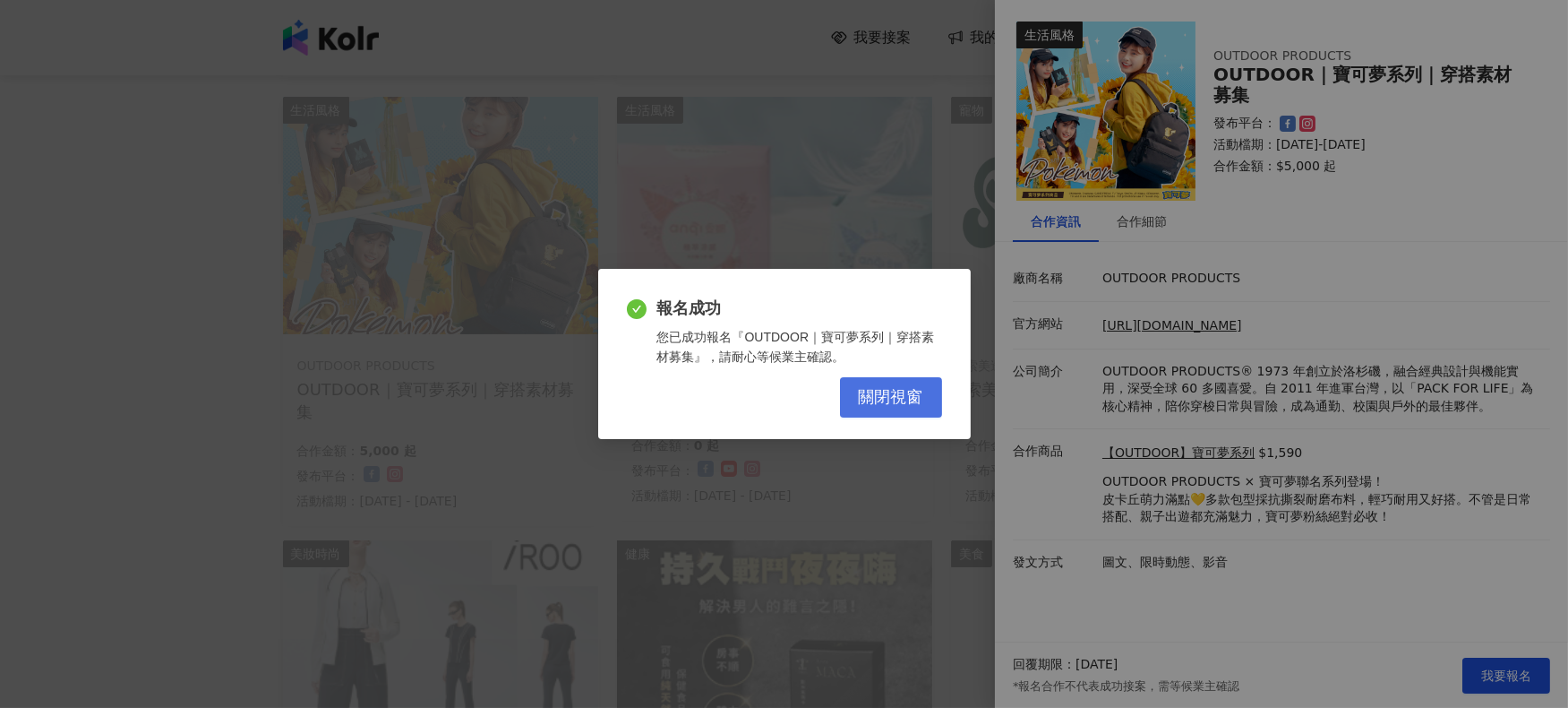
click at [912, 394] on span "關閉視窗" at bounding box center [890, 398] width 64 height 20
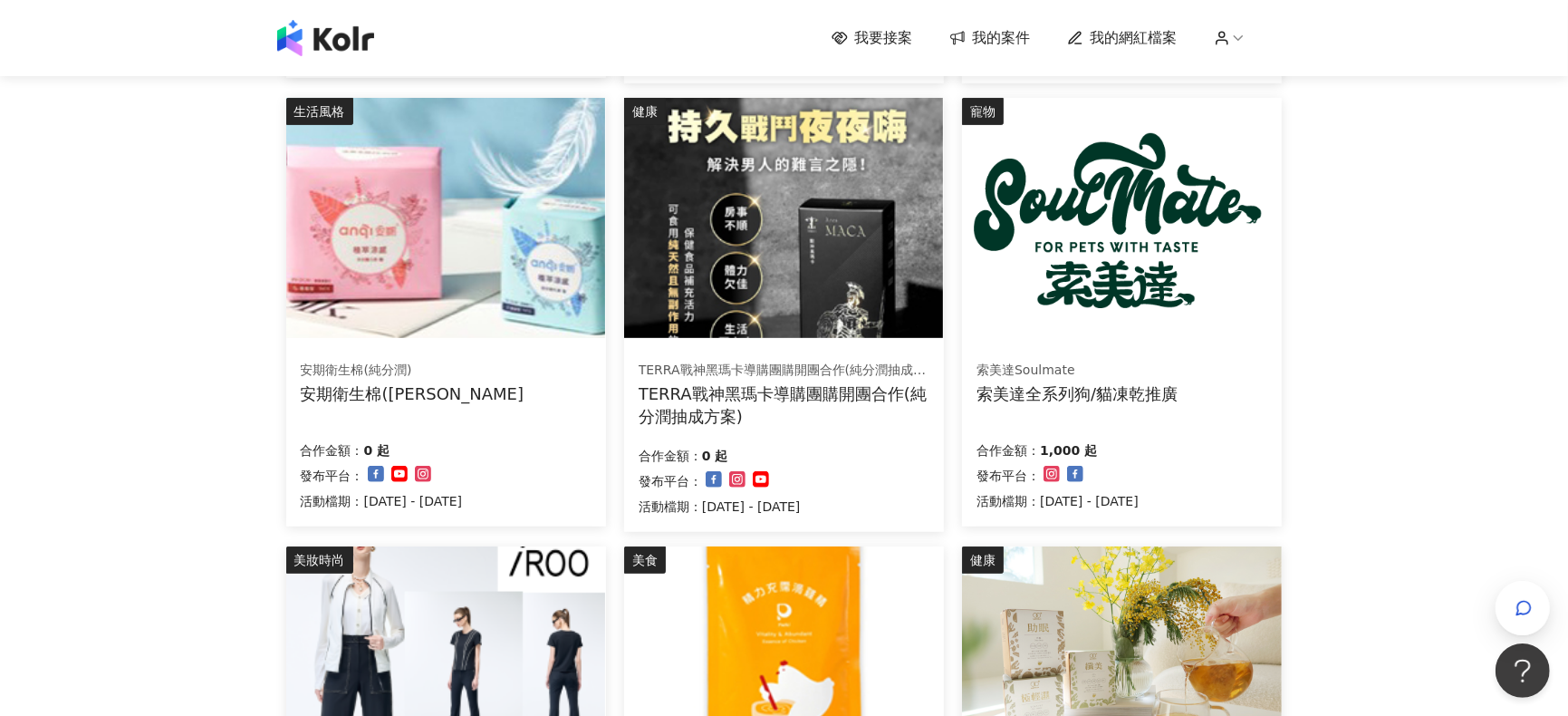
click at [126, 456] on div "我要接案 我的案件 我的網紅檔案 我要接案 搜尋 排序： 日期新到舊 篩選： 案件類型 發布平台 案件價格範圍 活動檔期 清除 套用 家庭和關係 ZAPPER…" at bounding box center [784, 348] width 1568 height 1949
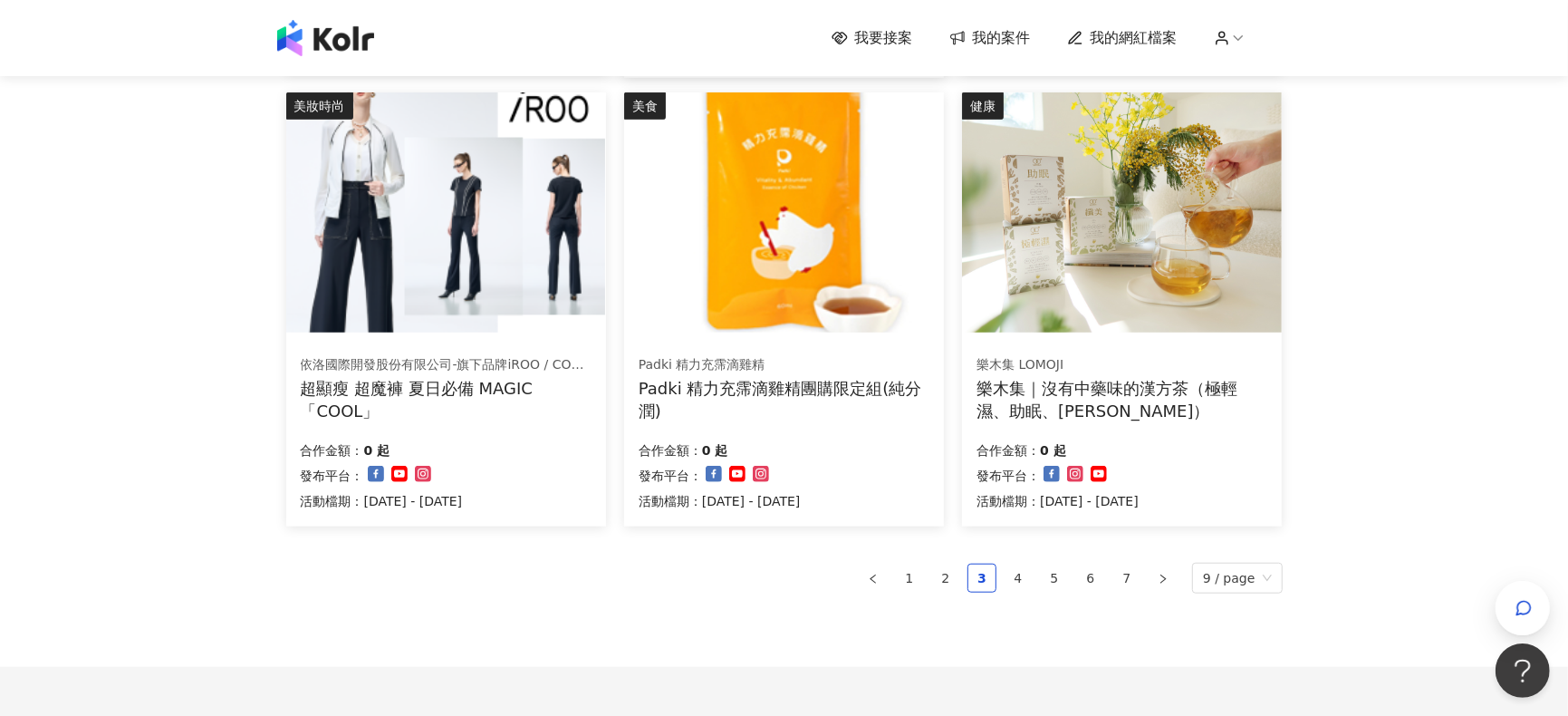
scroll to position [1110, 0]
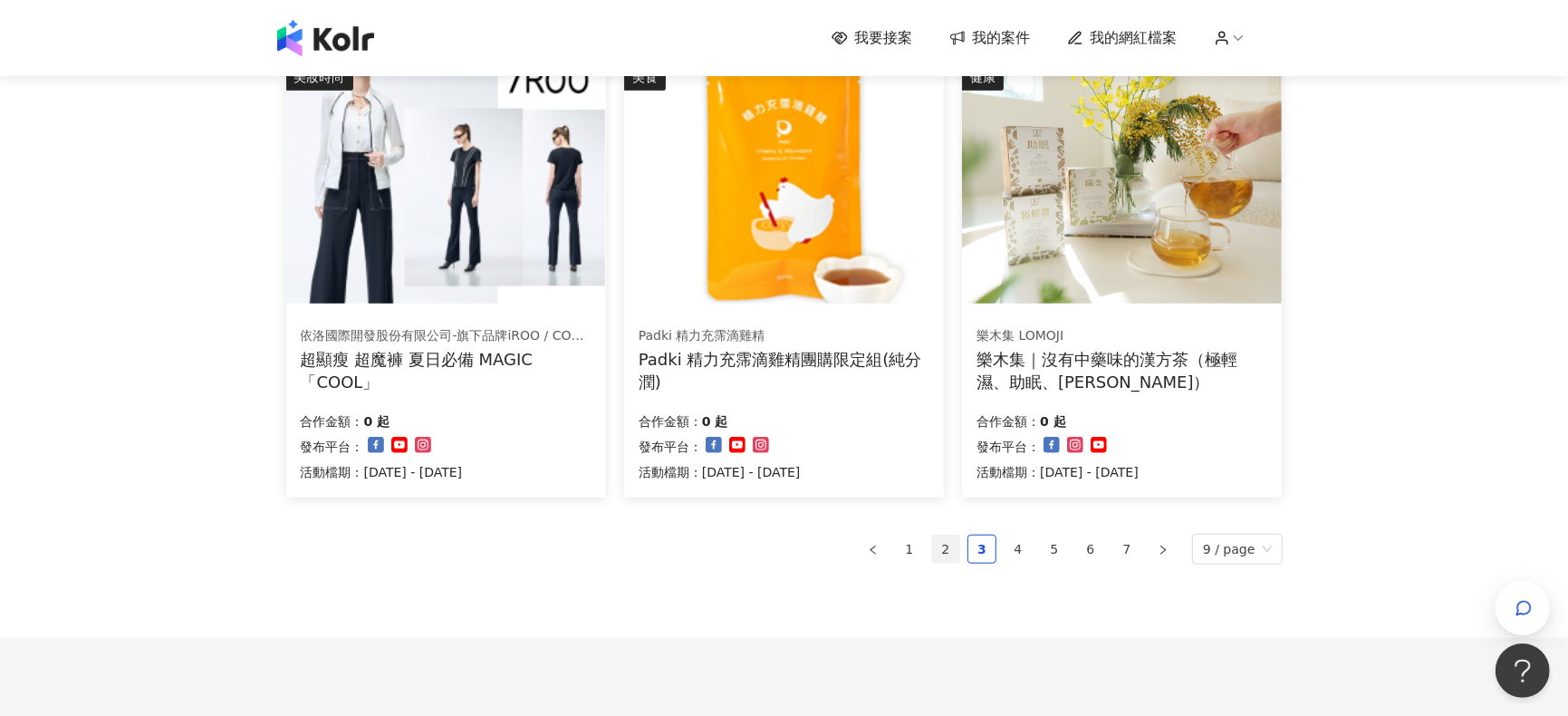
click at [942, 535] on link "2" at bounding box center [946, 549] width 27 height 27
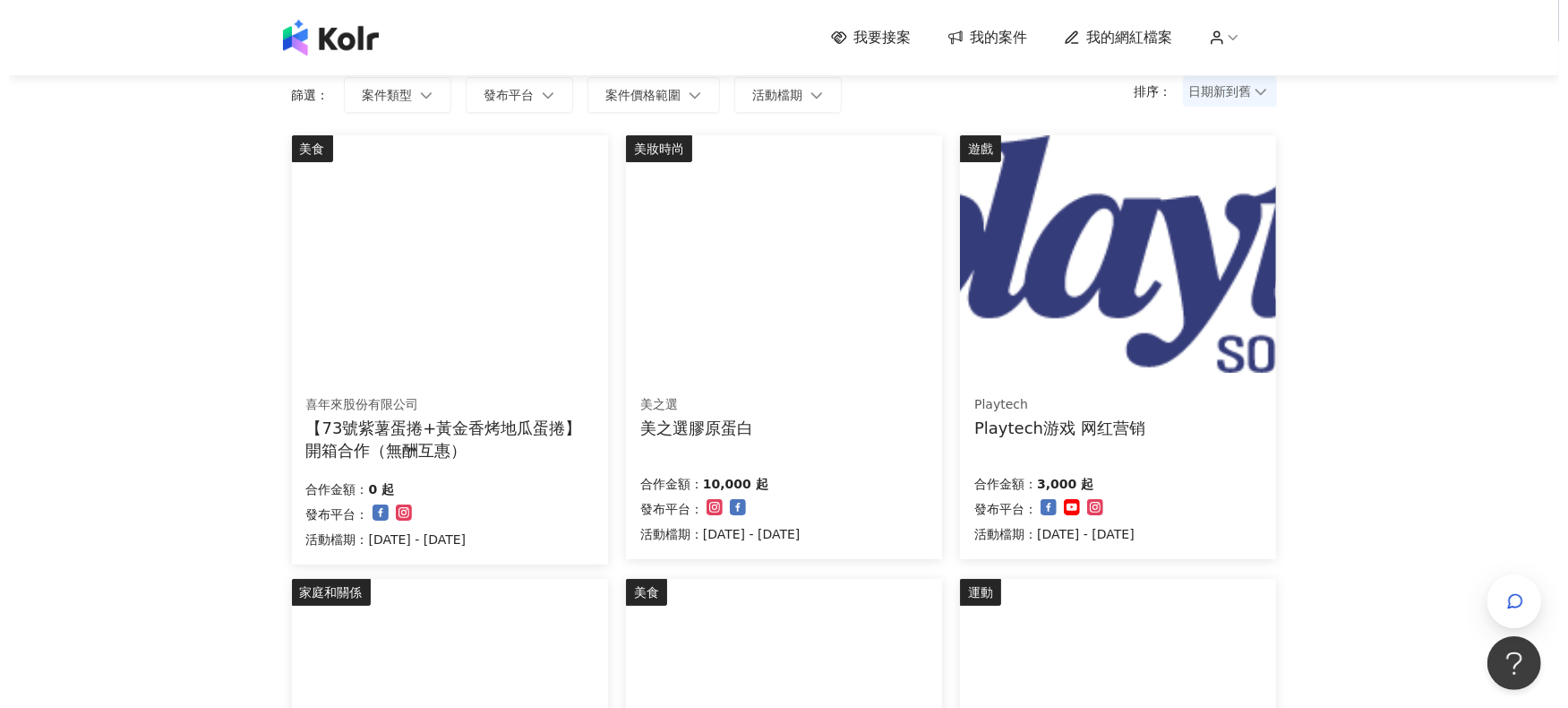
scroll to position [23, 0]
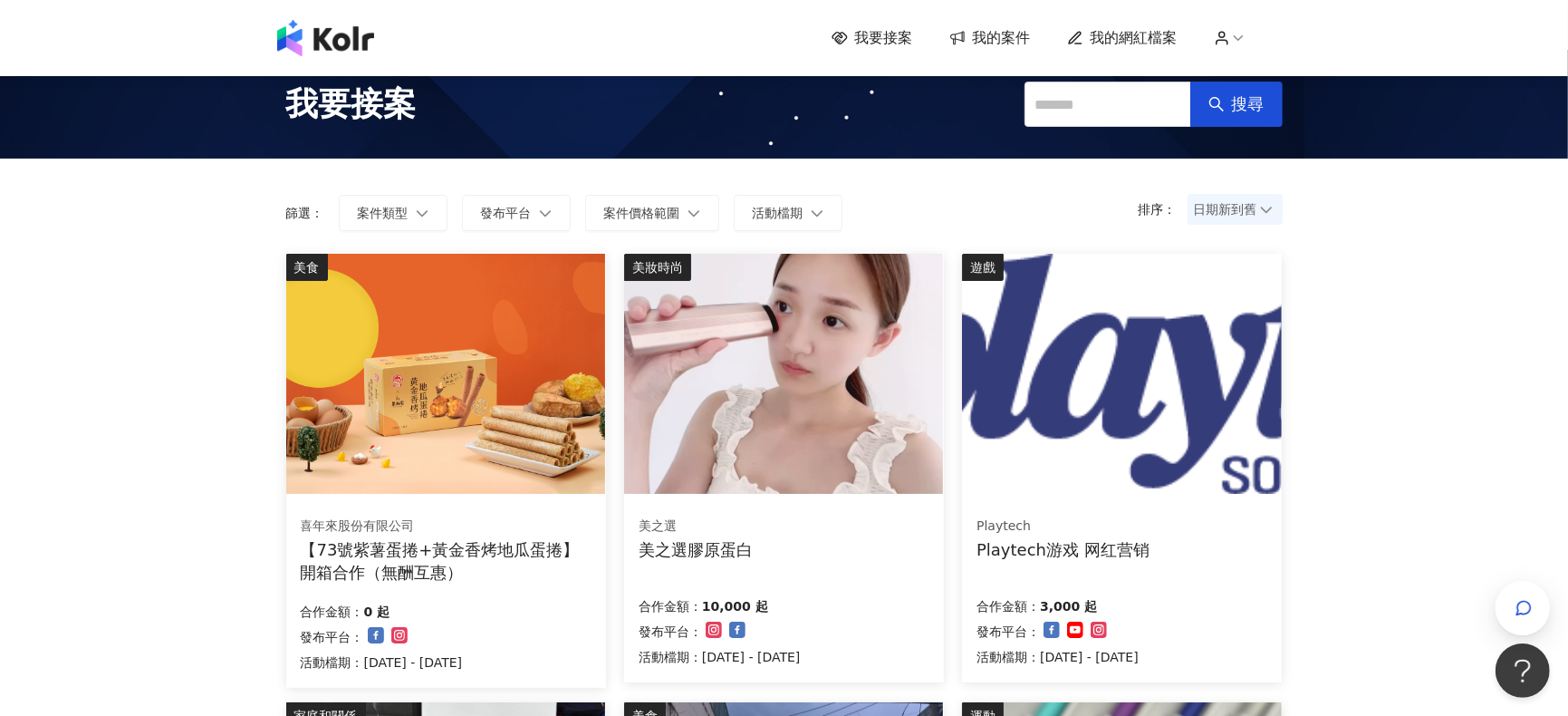
click at [857, 416] on img at bounding box center [783, 374] width 319 height 240
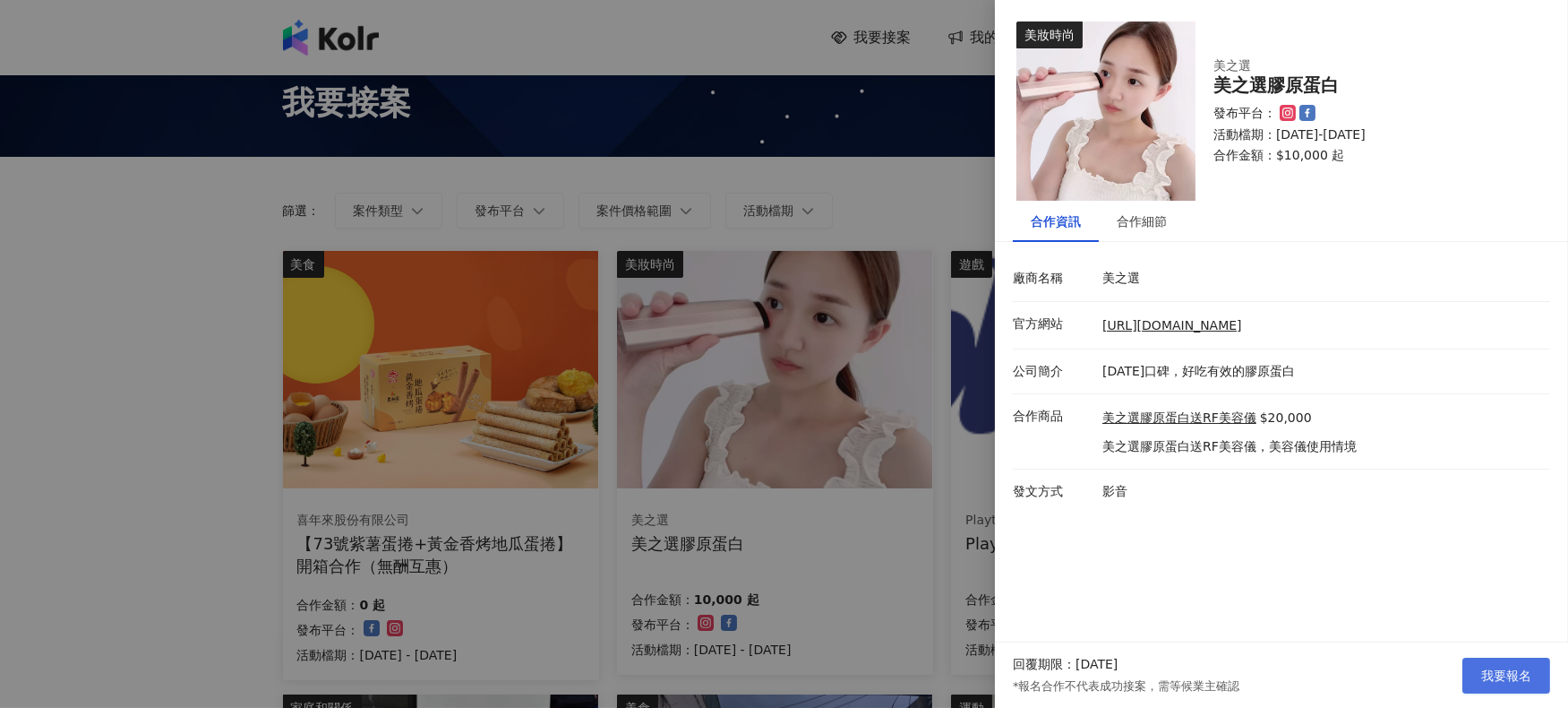
click at [1162, 529] on span "我要報名" at bounding box center [1507, 675] width 51 height 14
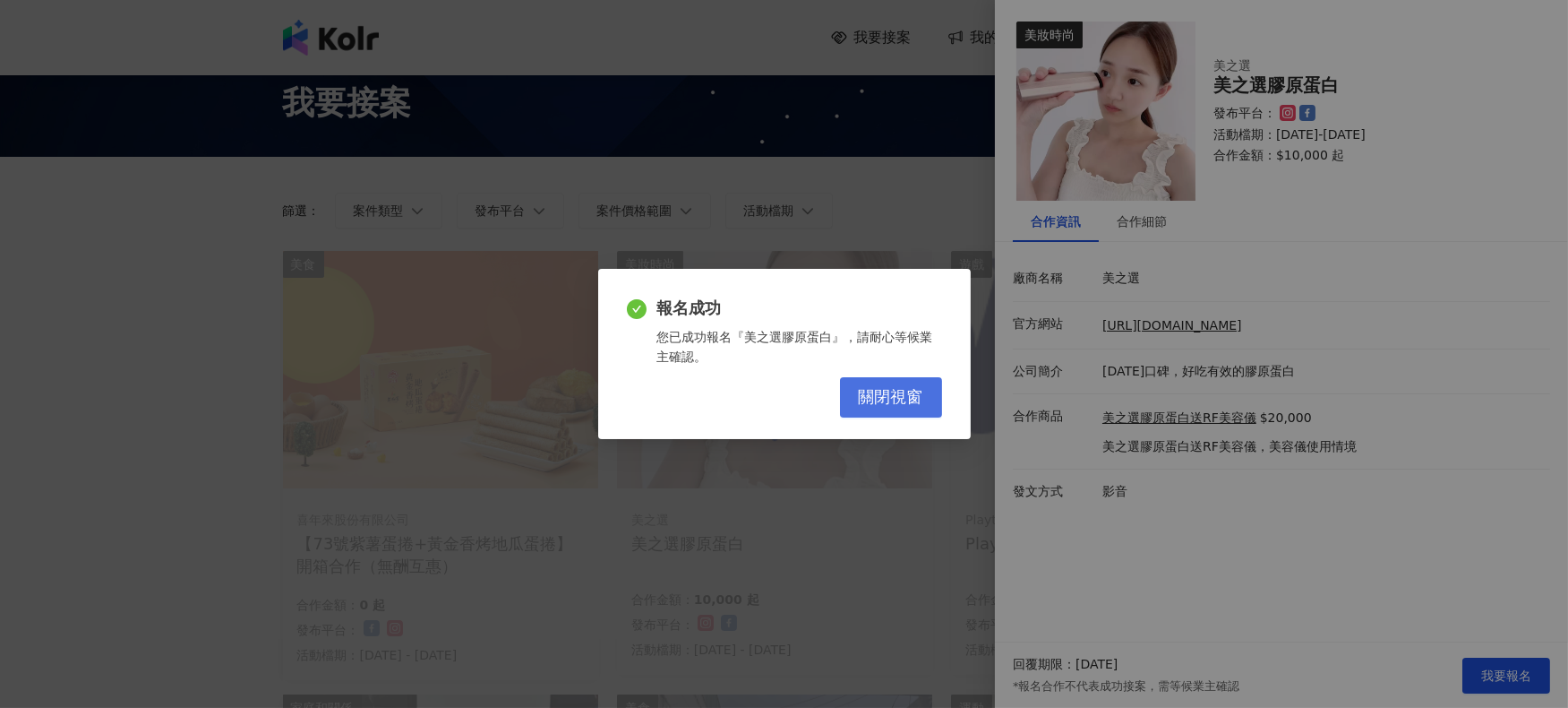
click at [881, 413] on button "關閉視窗" at bounding box center [890, 397] width 102 height 41
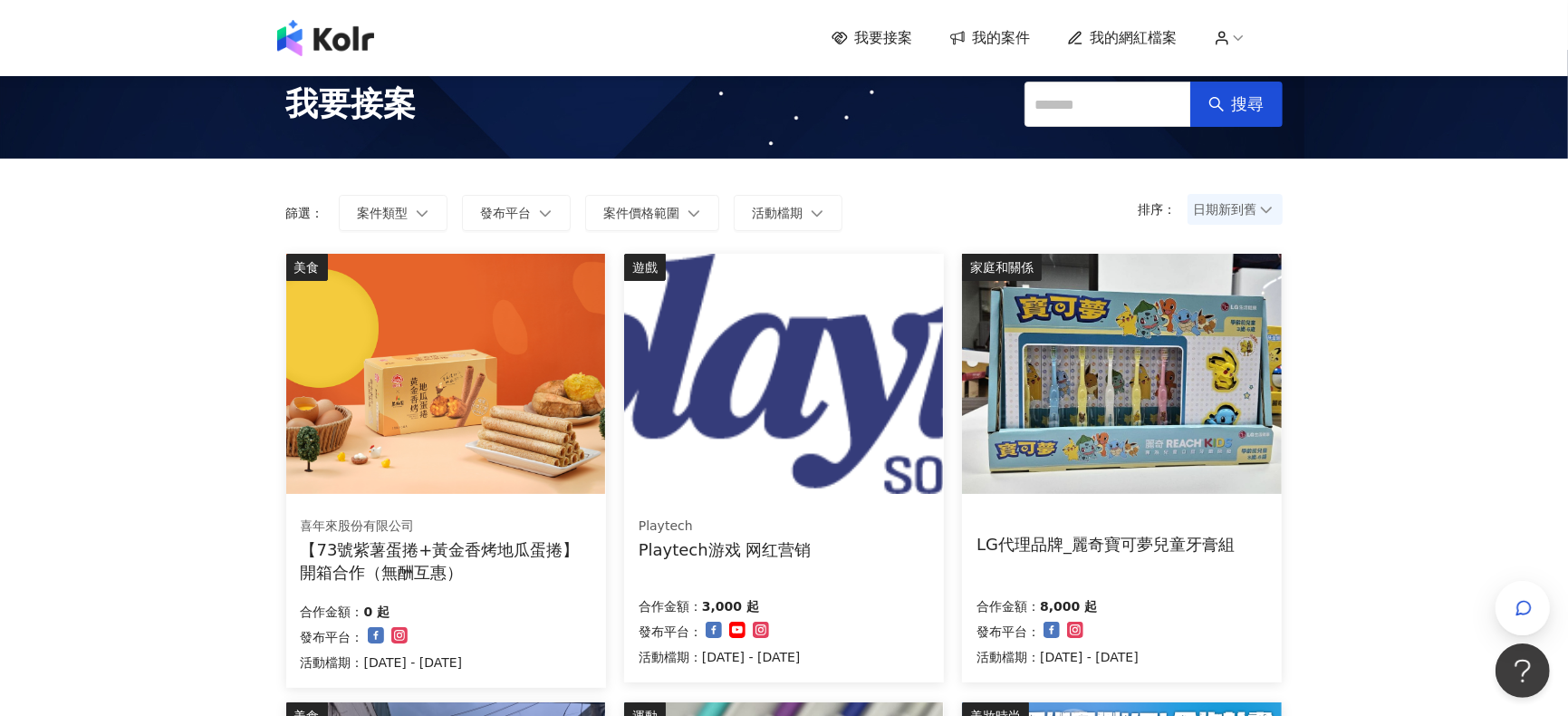
drag, startPoint x: 1468, startPoint y: 608, endPoint x: 1519, endPoint y: 597, distance: 52.2
click at [1175, 535] on span "button" at bounding box center [1524, 608] width 18 height 22
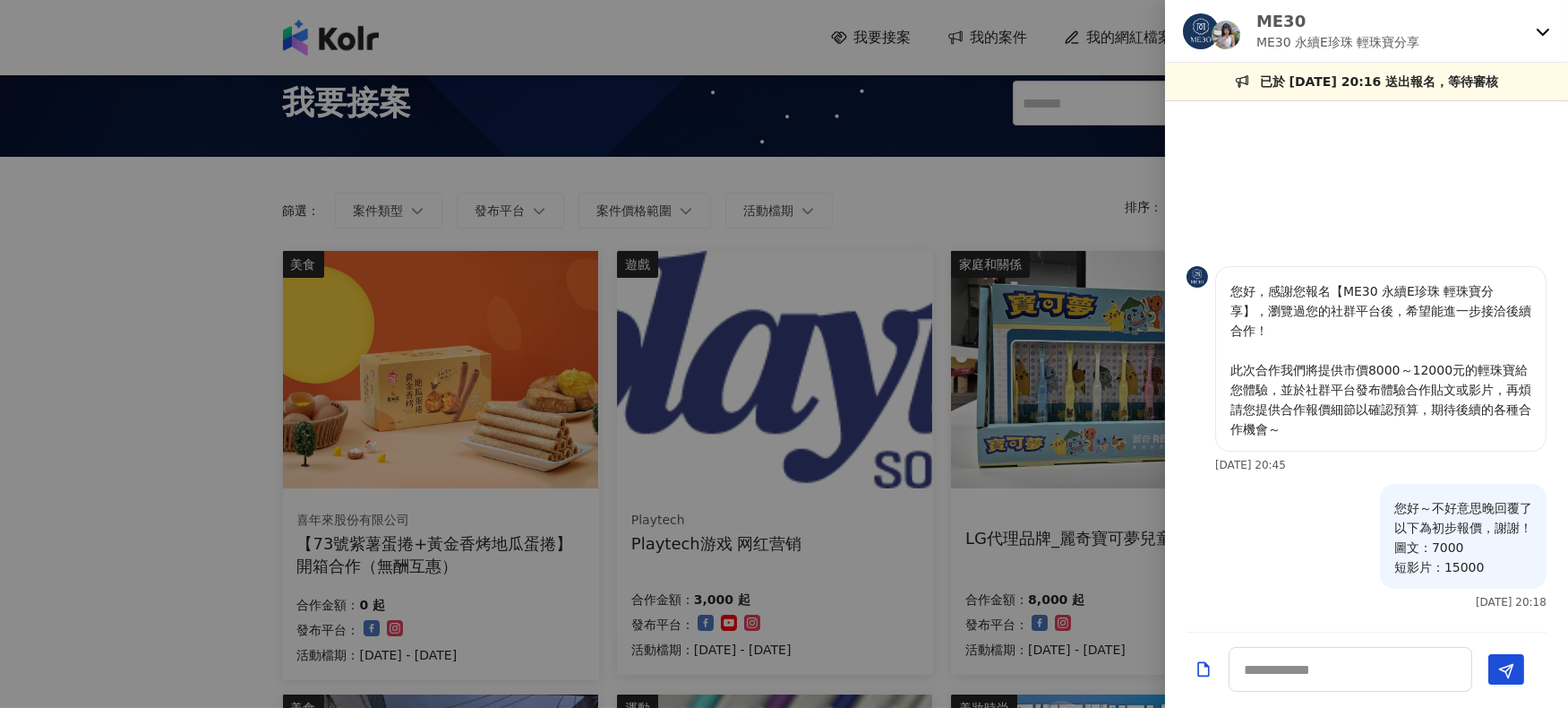
click at [1162, 27] on icon at bounding box center [1543, 32] width 14 height 14
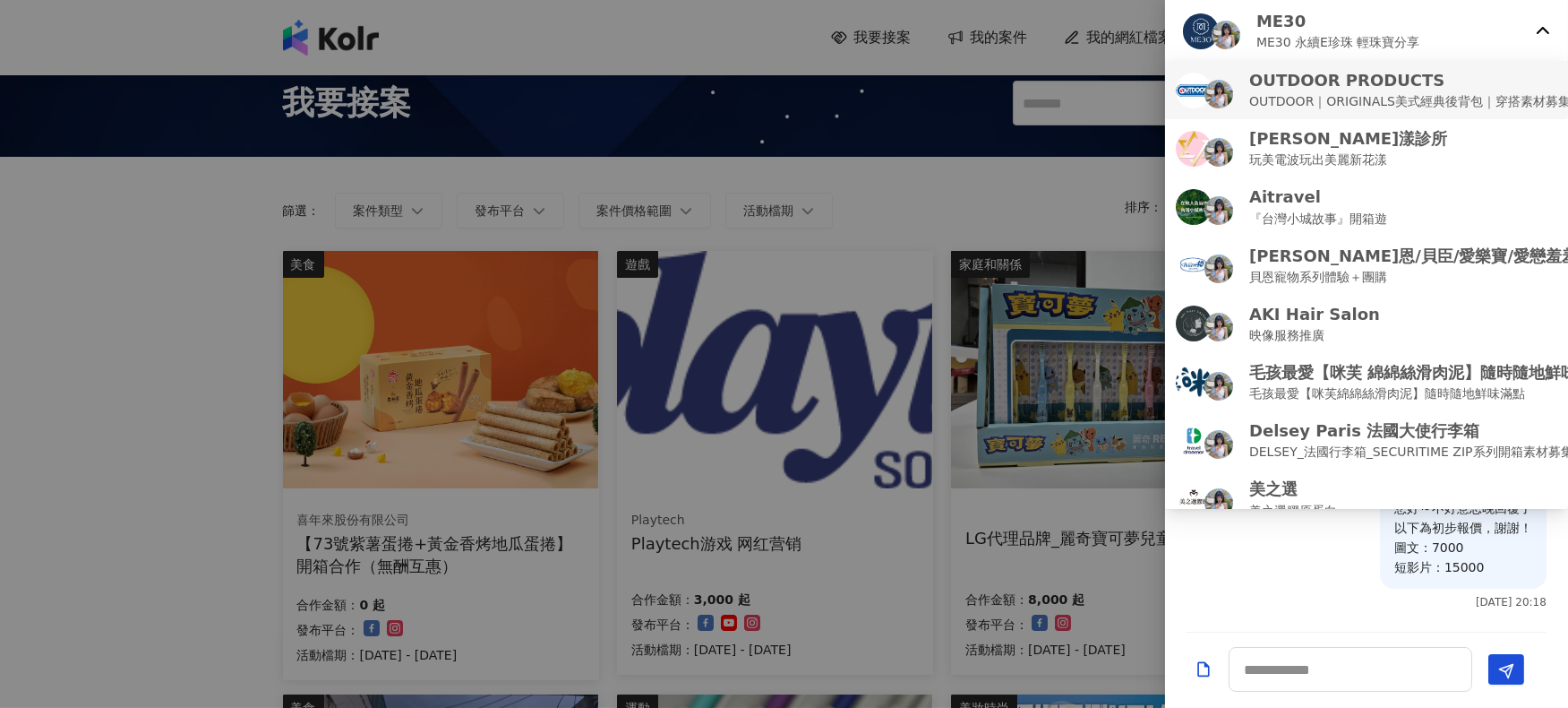
click at [1162, 90] on p "OUTDOOR PRODUCTS" at bounding box center [1410, 79] width 321 height 23
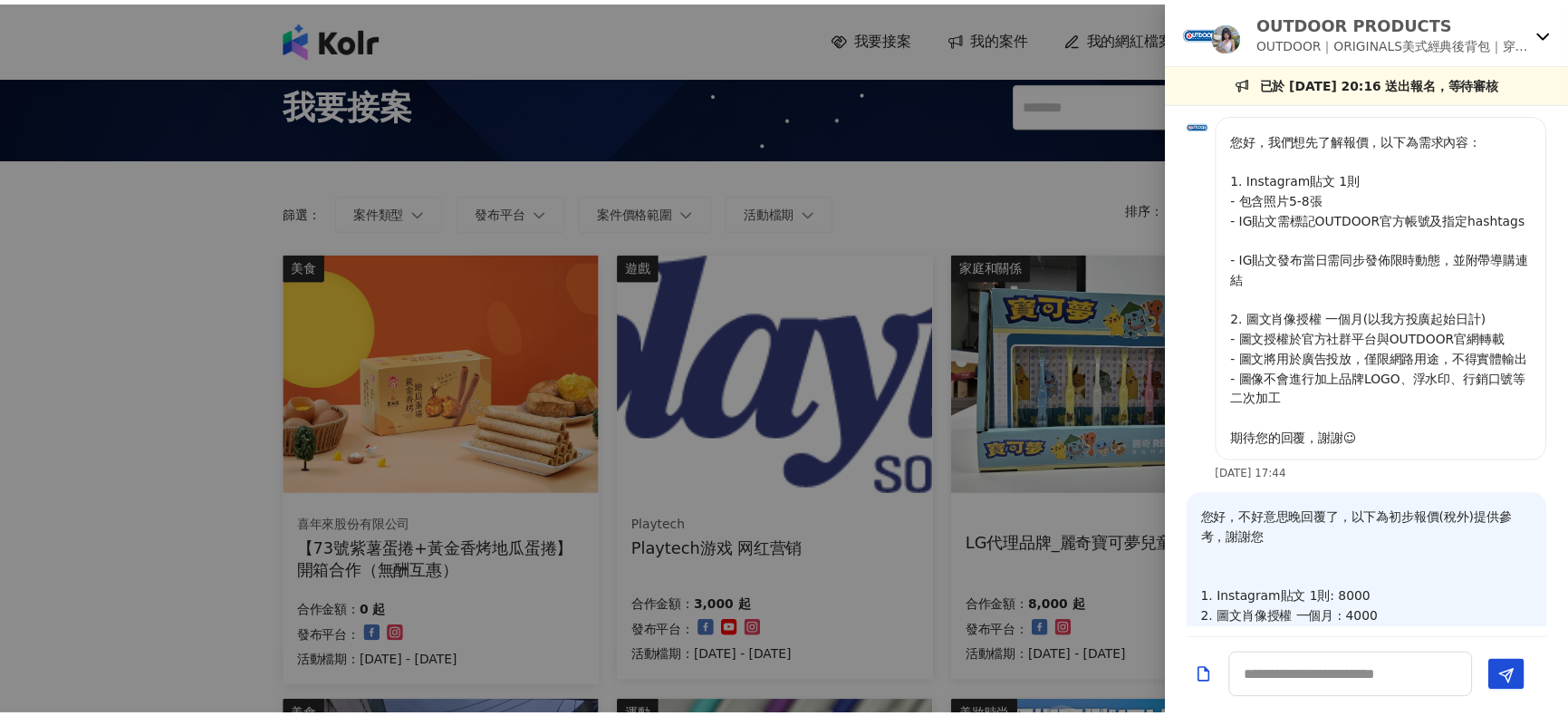
scroll to position [62, 0]
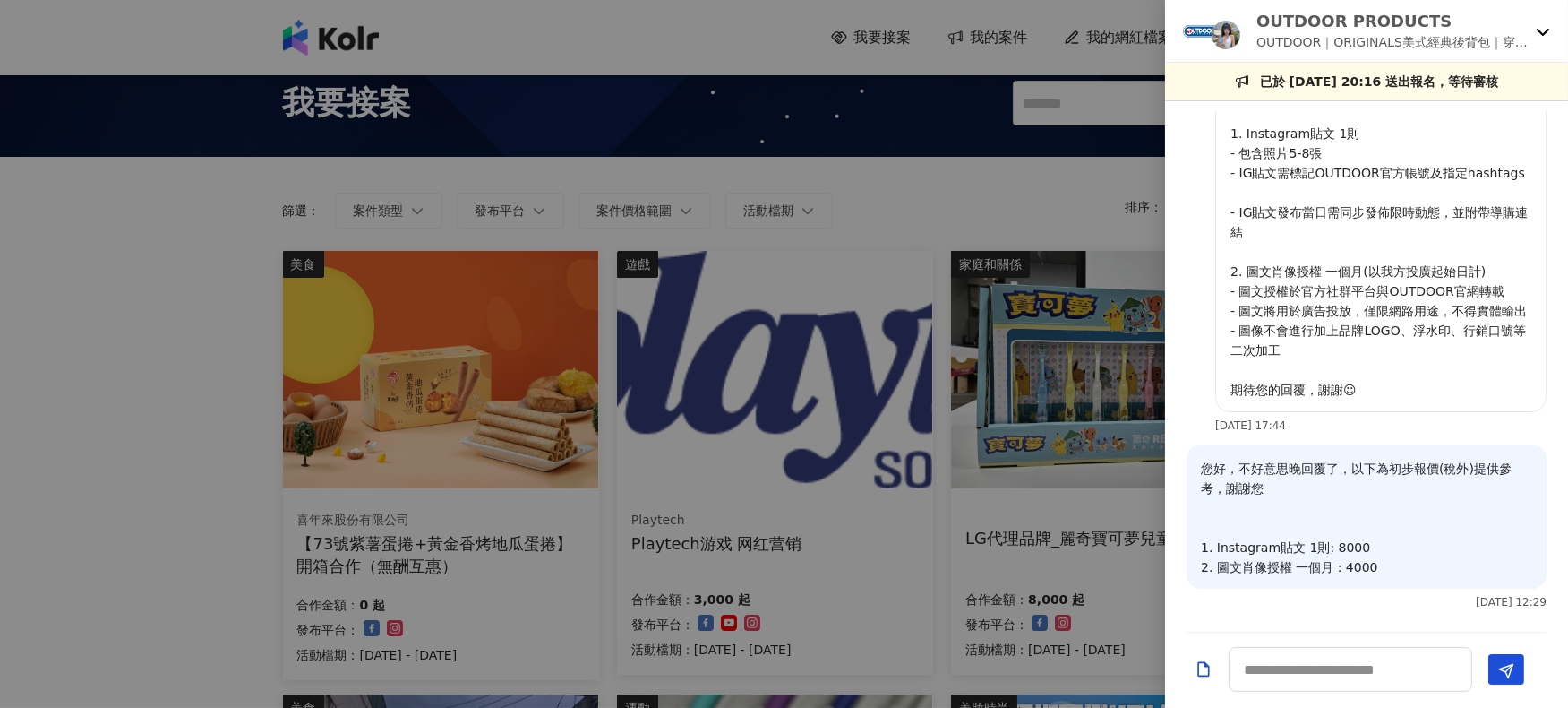
click at [1162, 27] on icon at bounding box center [1543, 32] width 14 height 14
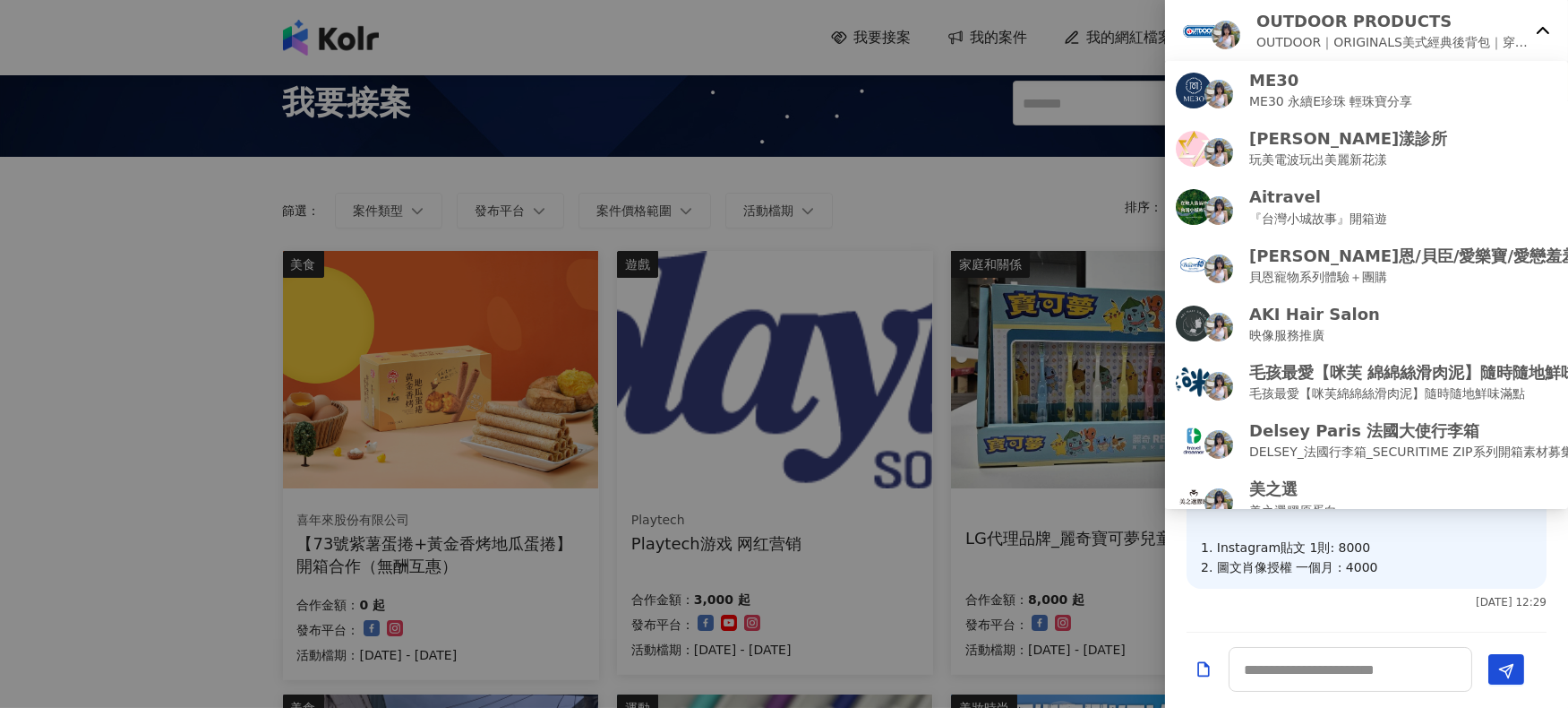
click at [27, 382] on div at bounding box center [784, 354] width 1568 height 708
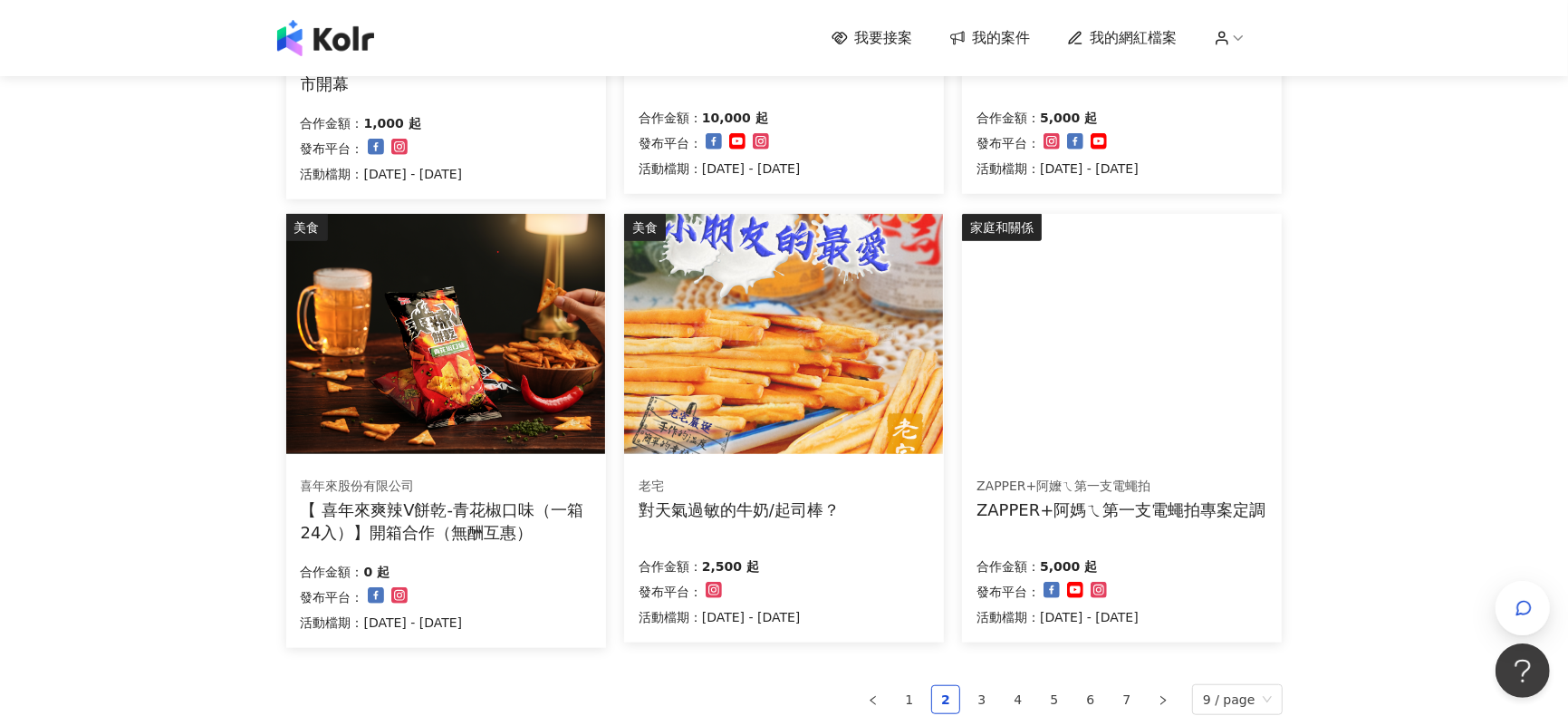
scroll to position [989, 0]
